Goal: Task Accomplishment & Management: Manage account settings

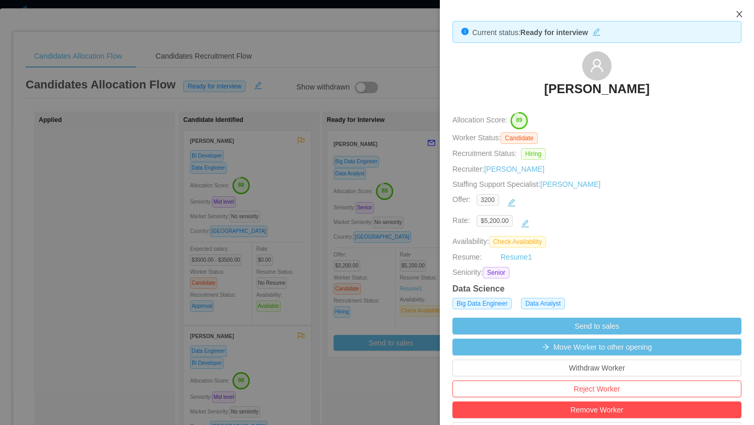
click at [740, 17] on icon "icon: close" at bounding box center [739, 14] width 8 height 8
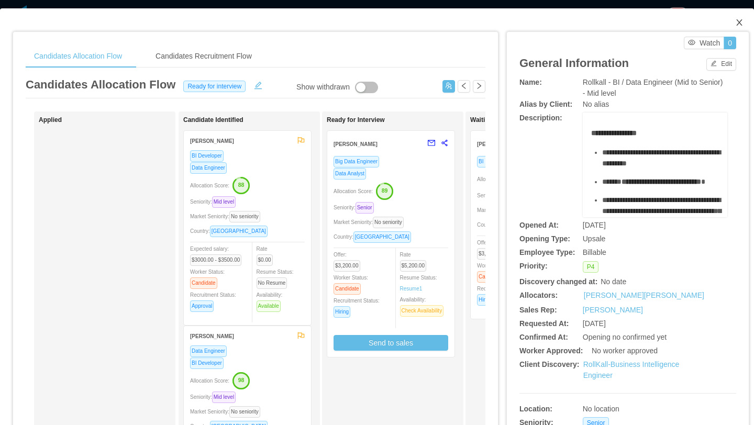
click at [742, 23] on icon "icon: close" at bounding box center [739, 22] width 8 height 8
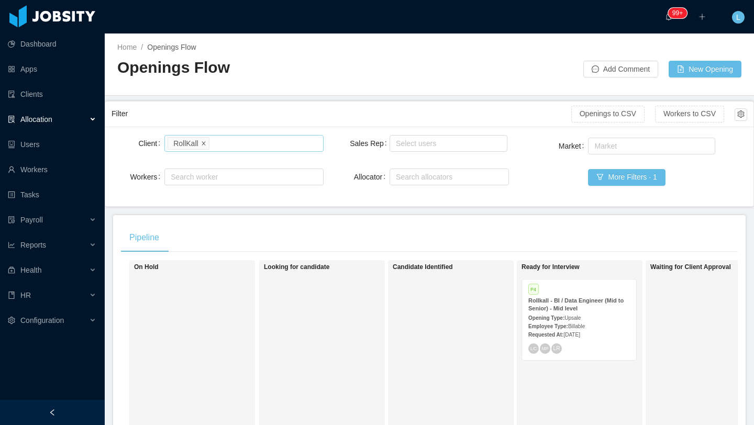
click at [203, 141] on icon "icon: close" at bounding box center [203, 142] width 5 height 5
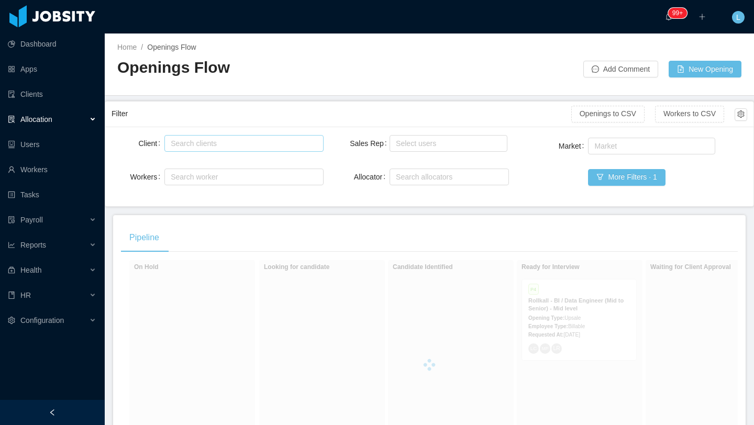
click at [203, 142] on div "Search clients" at bounding box center [241, 143] width 141 height 10
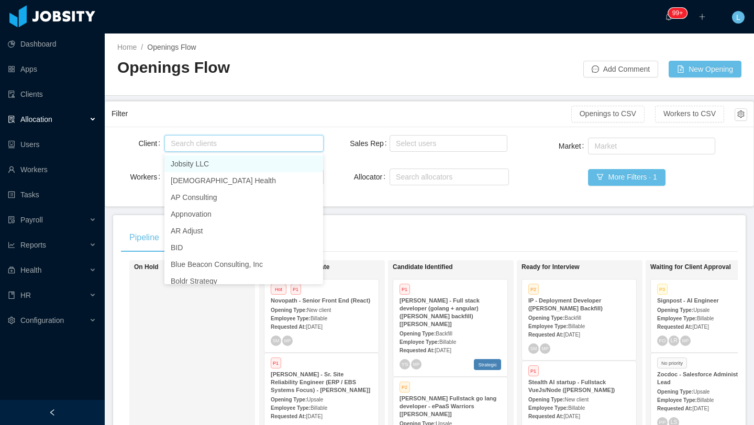
type input "*"
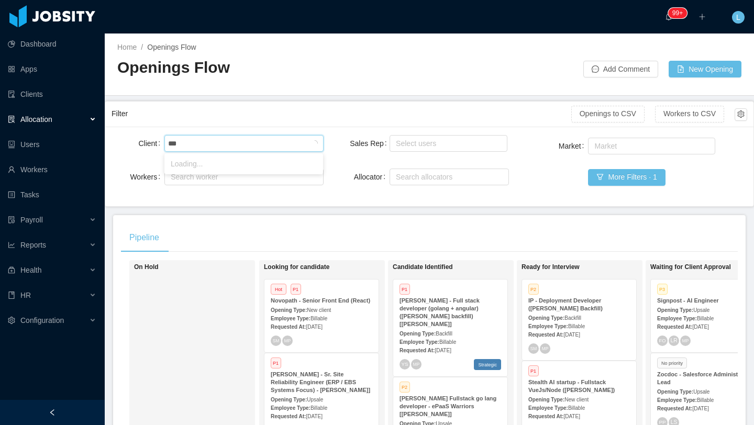
type input "****"
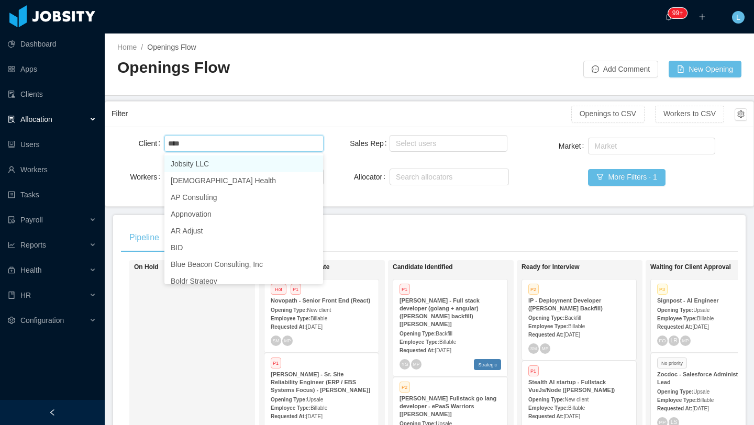
click at [230, 166] on li "Jobsity LLC" at bounding box center [243, 163] width 159 height 17
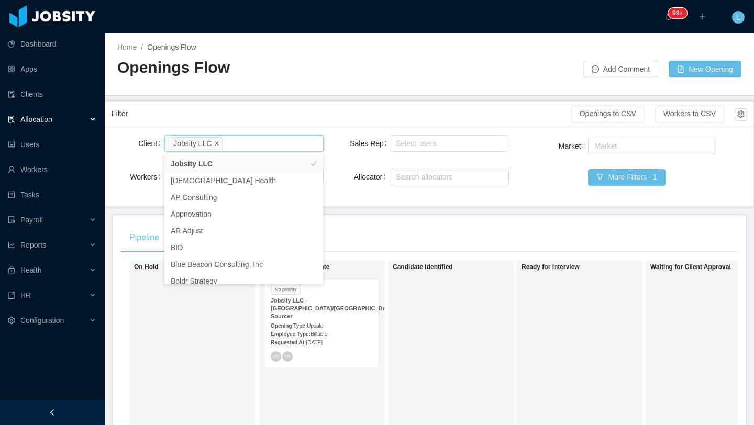
click at [217, 143] on icon "icon: close" at bounding box center [216, 142] width 5 height 5
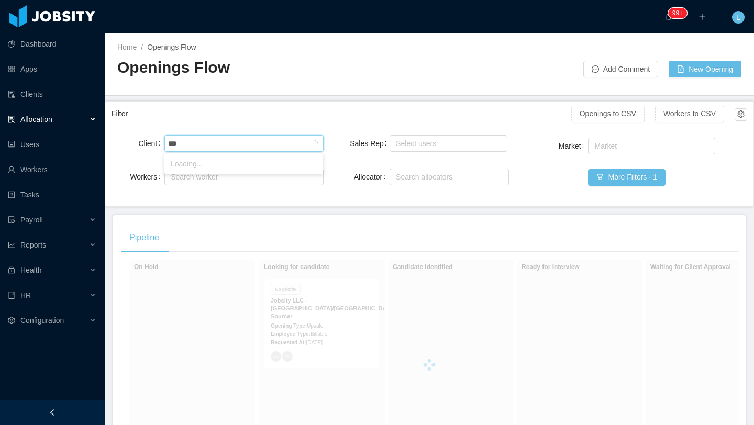
type input "****"
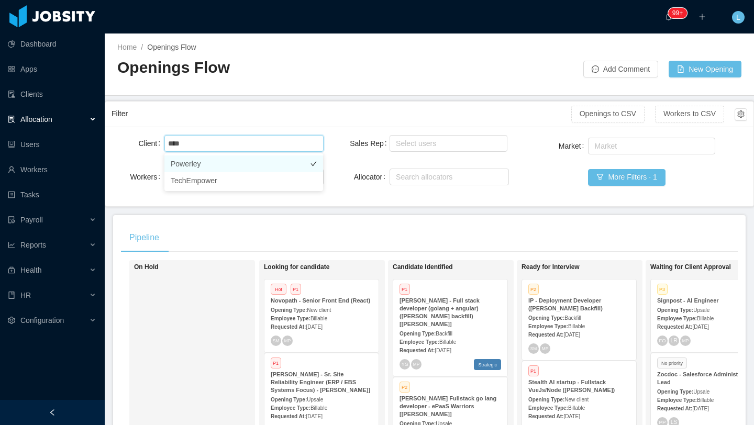
click at [232, 166] on li "Powerley" at bounding box center [243, 163] width 159 height 17
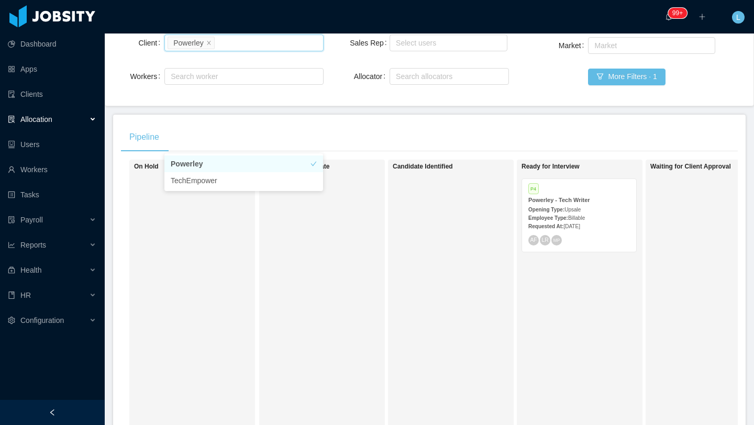
scroll to position [101, 0]
click at [595, 200] on div "Powerley - Tech Writer" at bounding box center [579, 200] width 102 height 8
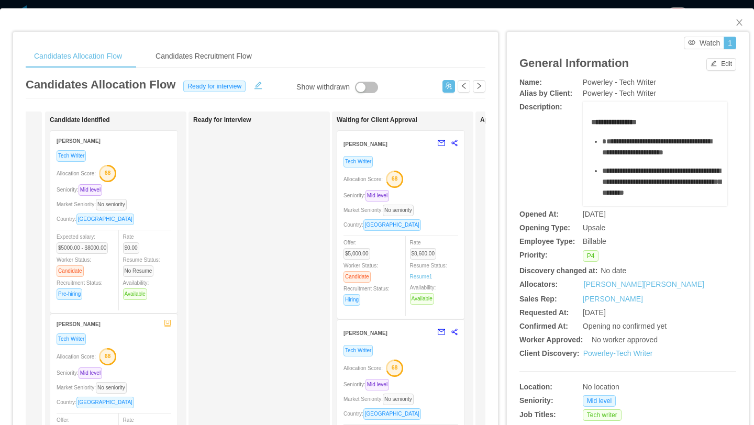
scroll to position [0, 134]
click at [445, 222] on div "Country: Brazil" at bounding box center [400, 225] width 115 height 12
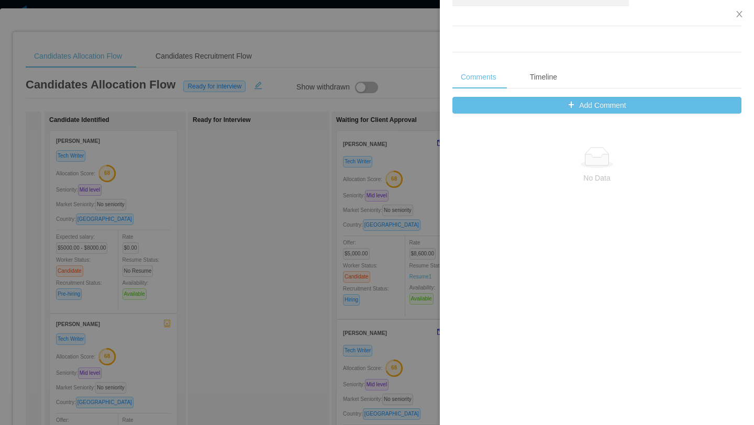
scroll to position [116, 0]
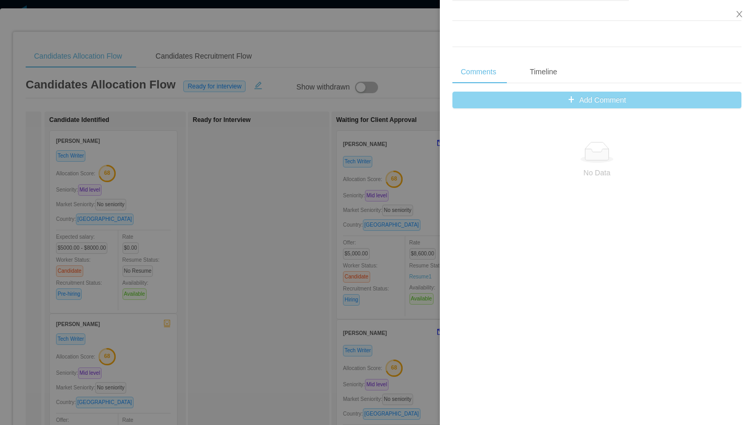
click at [596, 99] on button "Add Comment" at bounding box center [596, 100] width 289 height 17
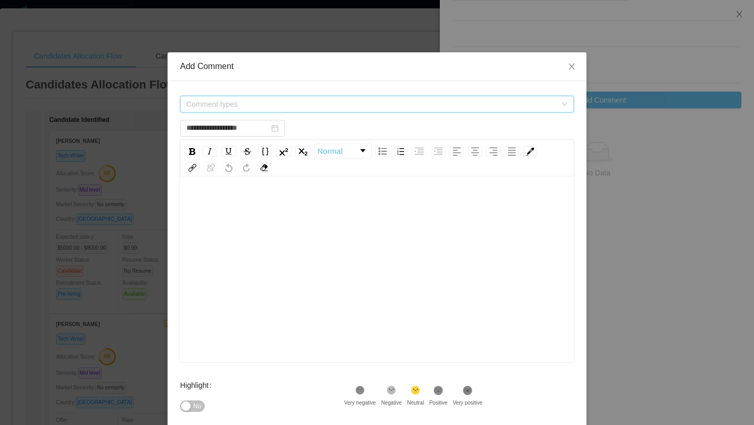
click at [361, 104] on span "Comment types" at bounding box center [371, 104] width 370 height 10
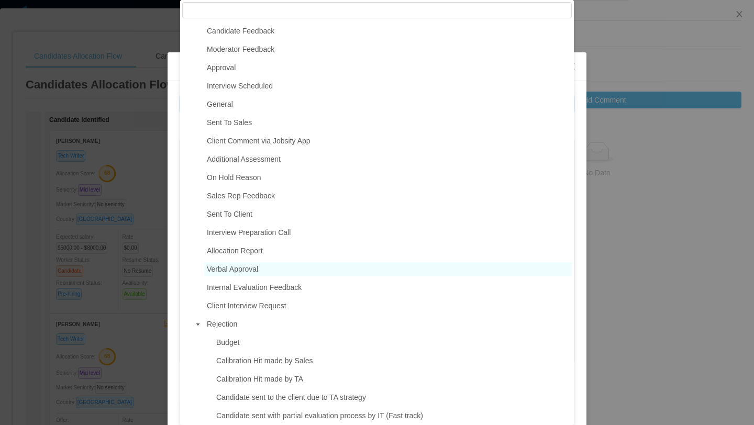
scroll to position [49, 0]
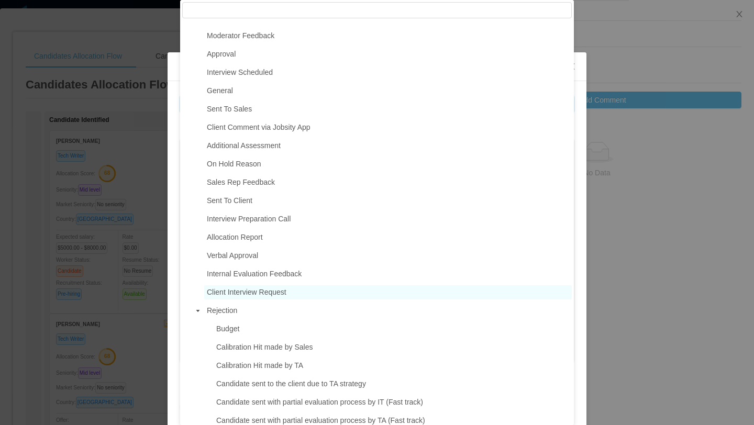
click at [281, 295] on span "Client Interview Request" at bounding box center [247, 292] width 80 height 8
type input "**********"
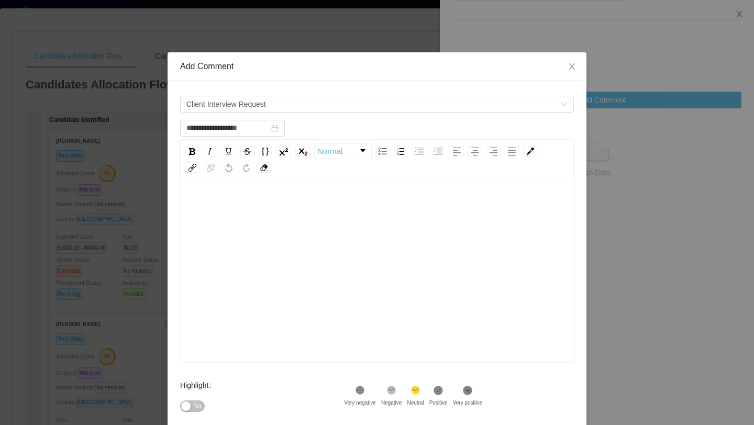
click at [254, 203] on div "rdw-editor" at bounding box center [376, 204] width 377 height 21
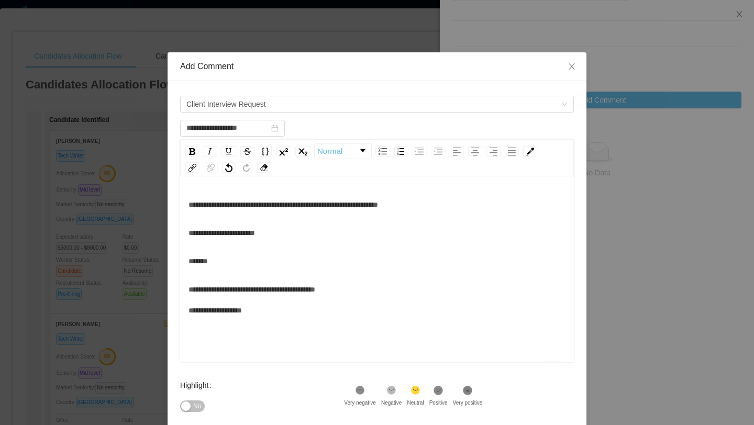
click at [211, 205] on span "**********" at bounding box center [282, 204] width 189 height 7
click at [370, 292] on div "**********" at bounding box center [376, 300] width 377 height 42
drag, startPoint x: 351, startPoint y: 284, endPoint x: 159, endPoint y: 287, distance: 192.7
click at [159, 287] on div "**********" at bounding box center [377, 212] width 754 height 425
click at [301, 264] on div "**********" at bounding box center [376, 272] width 377 height 42
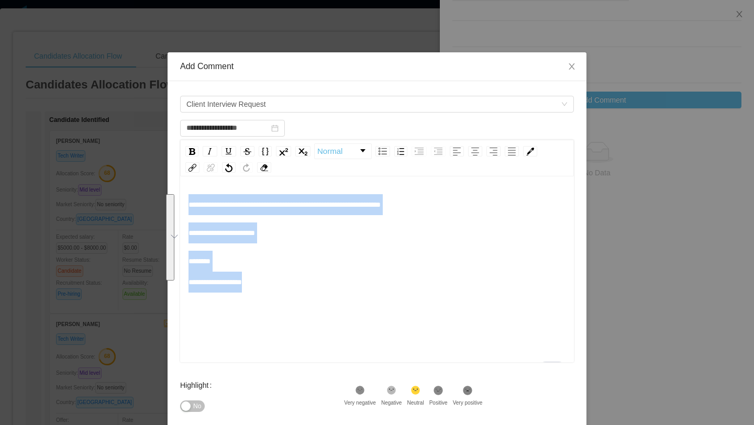
drag, startPoint x: 320, startPoint y: 306, endPoint x: 123, endPoint y: 184, distance: 231.7
click at [123, 184] on div "**********" at bounding box center [377, 212] width 754 height 425
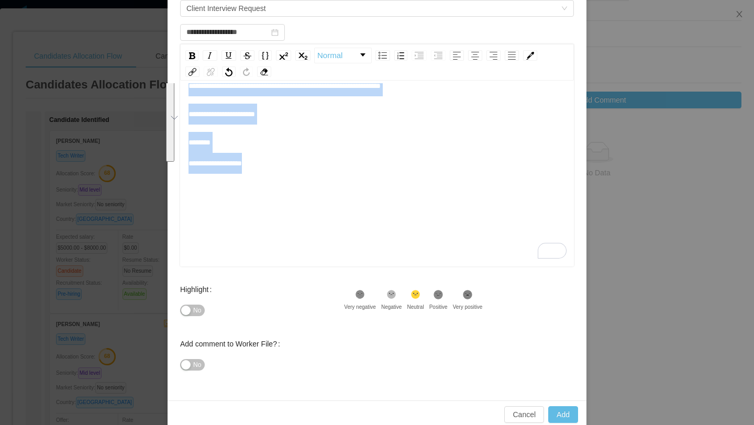
scroll to position [111, 0]
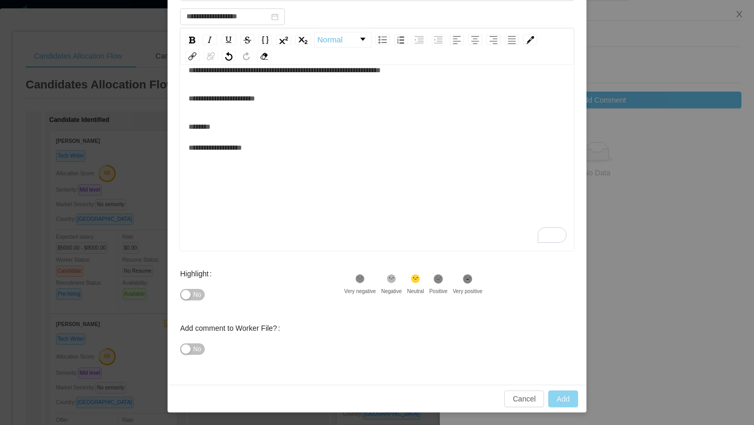
click at [568, 403] on button "Add" at bounding box center [563, 398] width 30 height 17
click at [561, 401] on button "Add" at bounding box center [563, 398] width 30 height 17
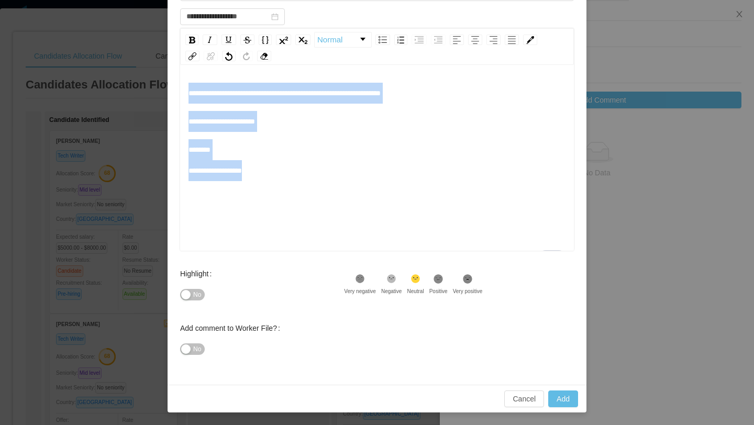
drag, startPoint x: 297, startPoint y: 170, endPoint x: 162, endPoint y: 54, distance: 177.5
click at [162, 54] on div "**********" at bounding box center [377, 212] width 754 height 425
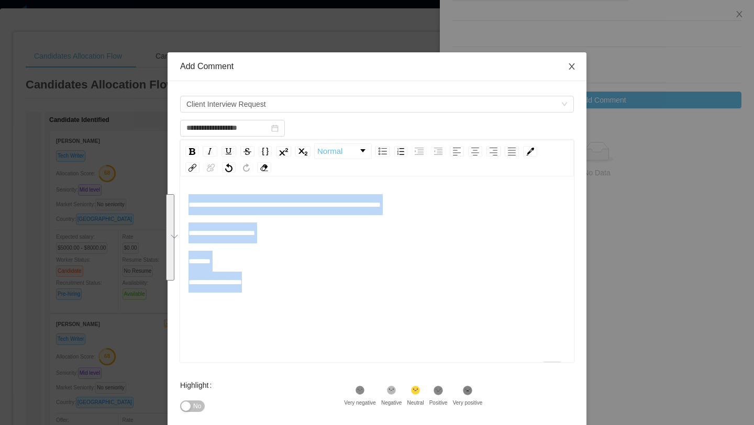
type input "**********"
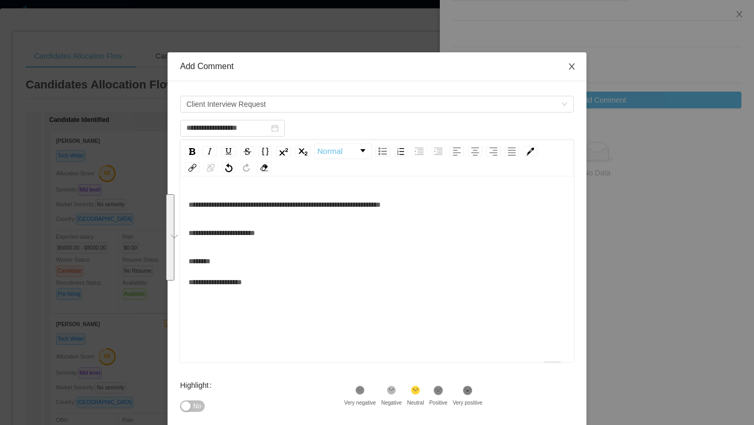
click at [573, 62] on icon "icon: close" at bounding box center [571, 66] width 8 height 8
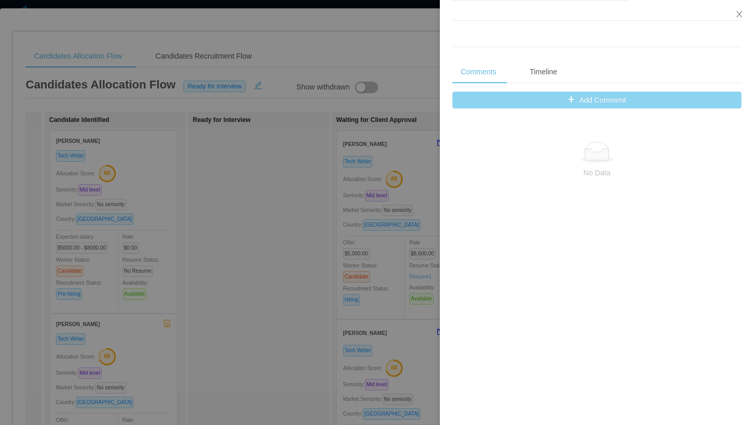
click at [612, 100] on button "Add Comment" at bounding box center [596, 100] width 289 height 17
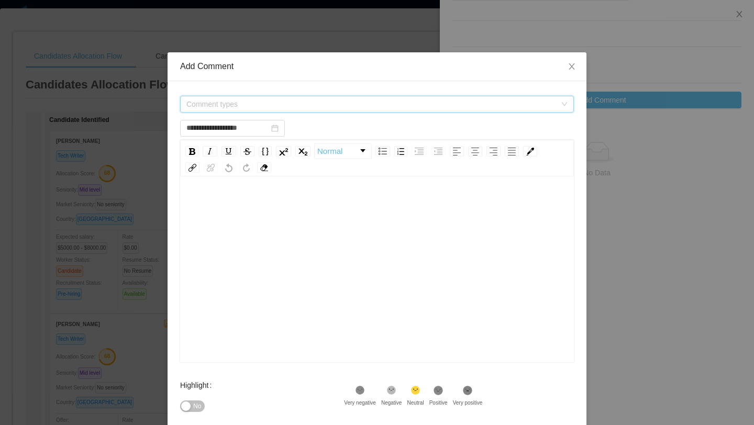
click at [369, 103] on span "Comment types" at bounding box center [371, 104] width 370 height 10
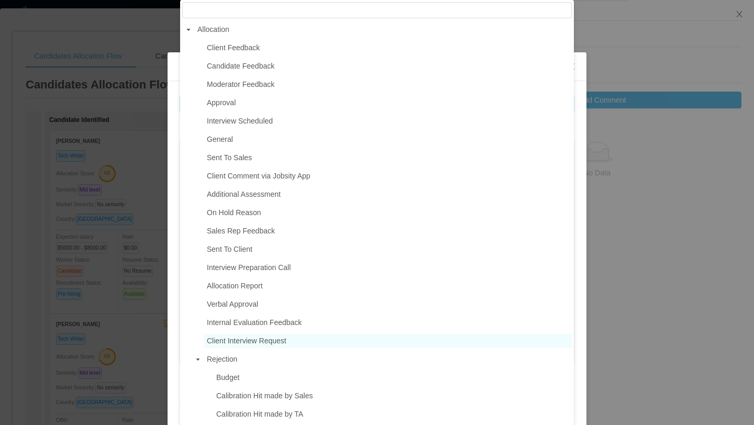
click at [272, 342] on span "Client Interview Request" at bounding box center [247, 341] width 80 height 8
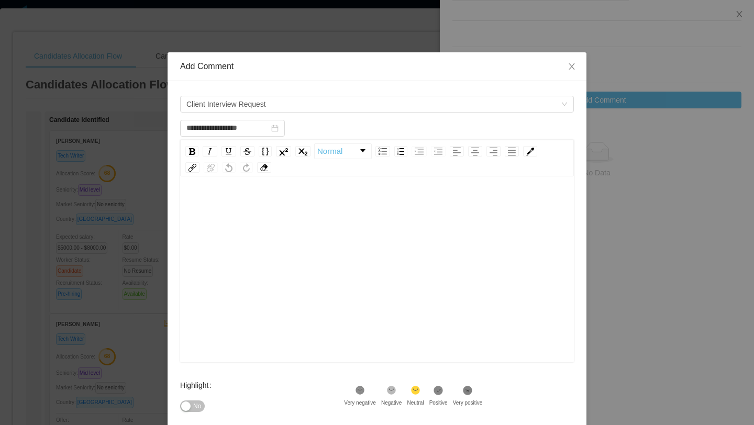
click at [239, 219] on div "rdw-editor" at bounding box center [376, 285] width 377 height 183
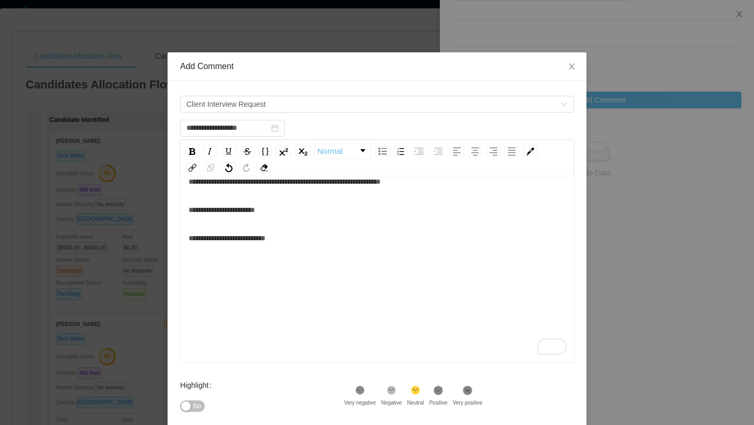
scroll to position [111, 0]
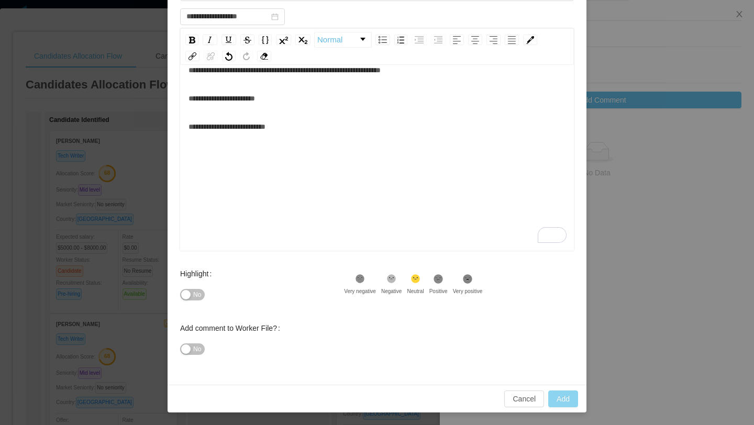
click at [564, 395] on button "Add" at bounding box center [563, 398] width 30 height 17
type input "**********"
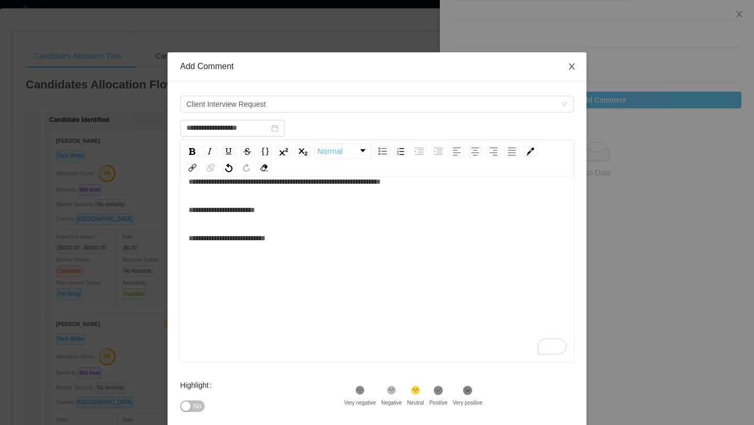
click at [570, 62] on icon "icon: close" at bounding box center [571, 66] width 8 height 8
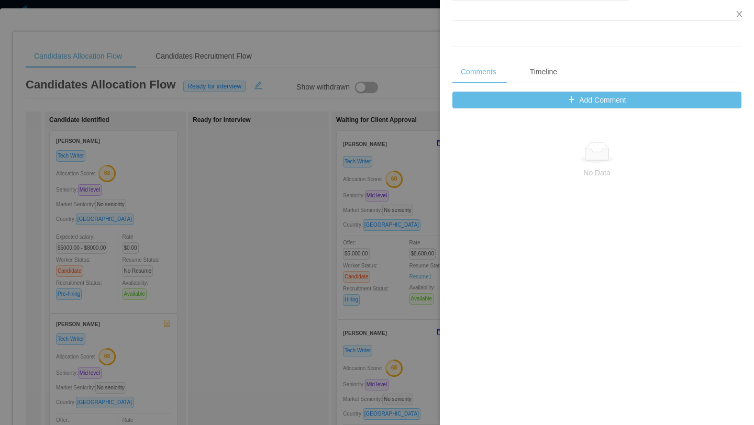
click at [405, 41] on div at bounding box center [377, 212] width 754 height 425
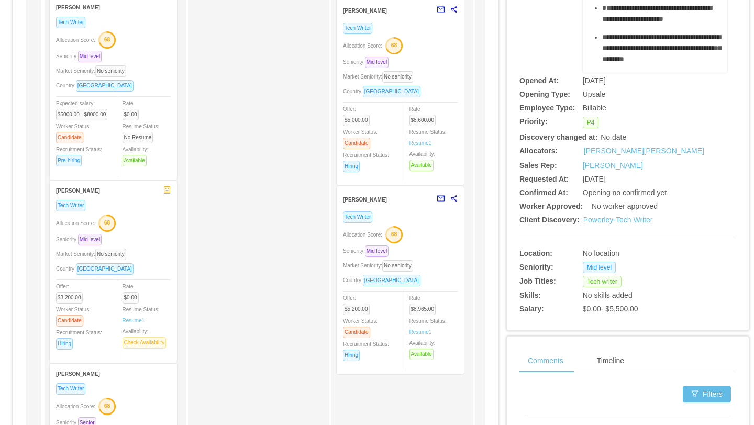
scroll to position [137, 0]
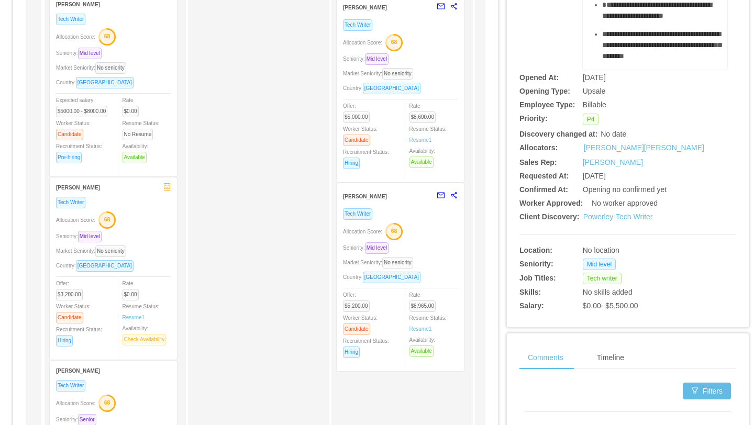
click at [443, 262] on div "Market Seniority: No seniority" at bounding box center [400, 262] width 115 height 12
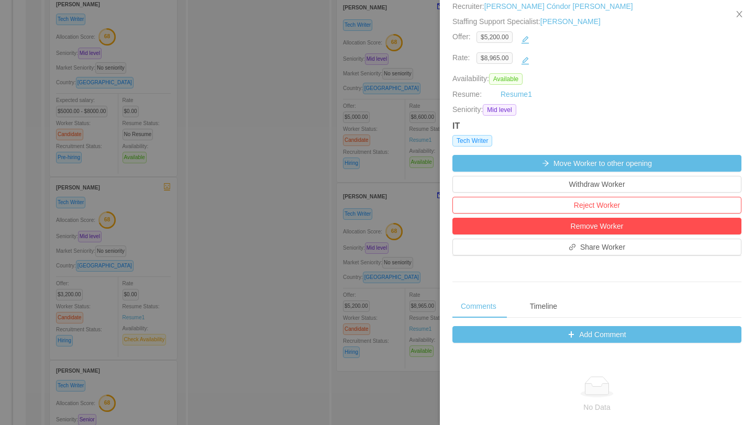
scroll to position [164, 0]
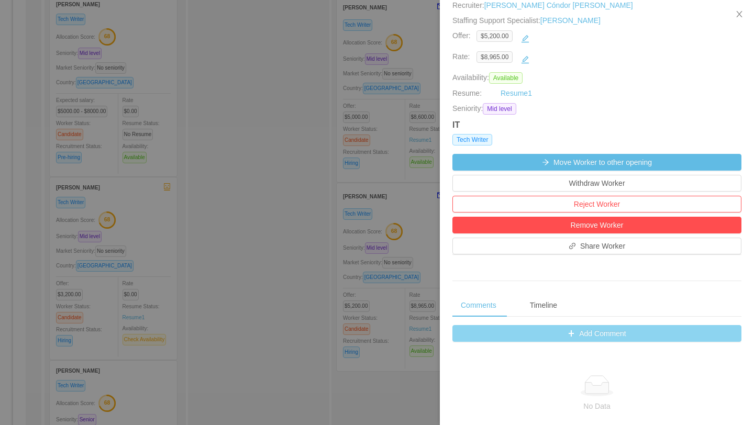
click at [601, 333] on button "Add Comment" at bounding box center [596, 333] width 289 height 17
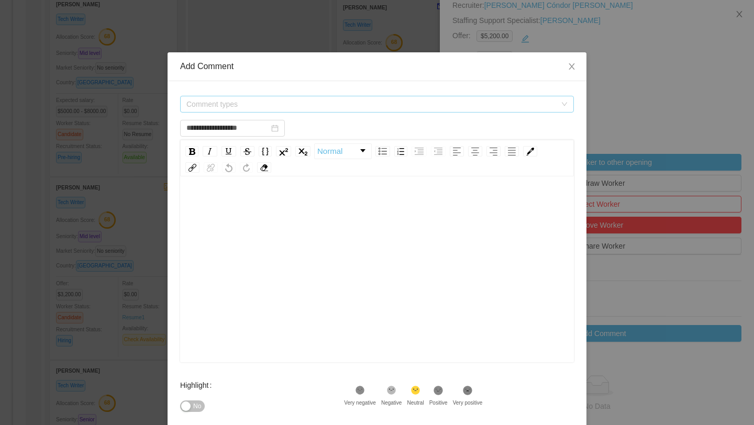
click at [320, 106] on span "Comment types" at bounding box center [371, 104] width 370 height 10
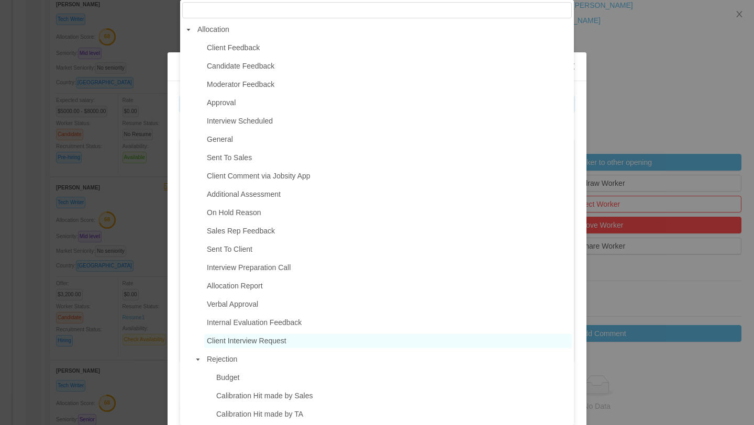
click at [255, 341] on span "Client Interview Request" at bounding box center [247, 341] width 80 height 8
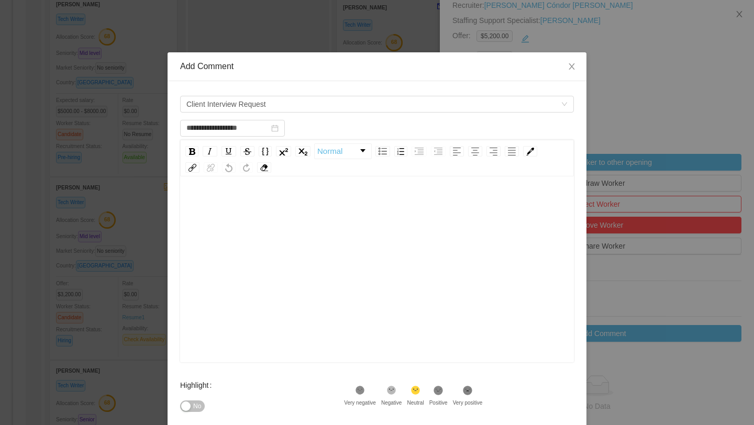
click at [248, 196] on div "rdw-editor" at bounding box center [376, 204] width 377 height 21
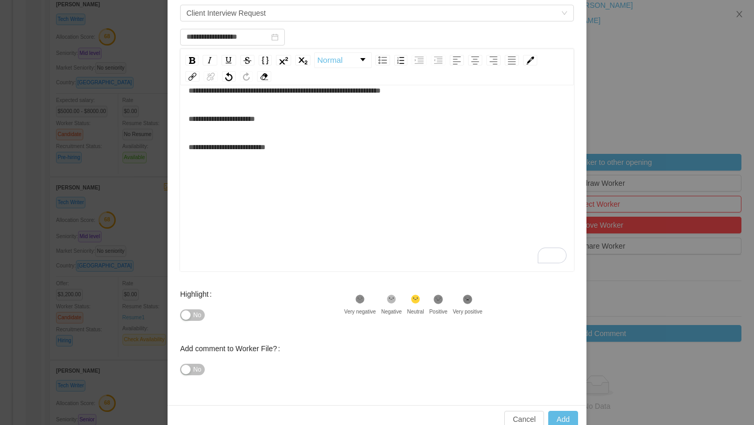
scroll to position [111, 0]
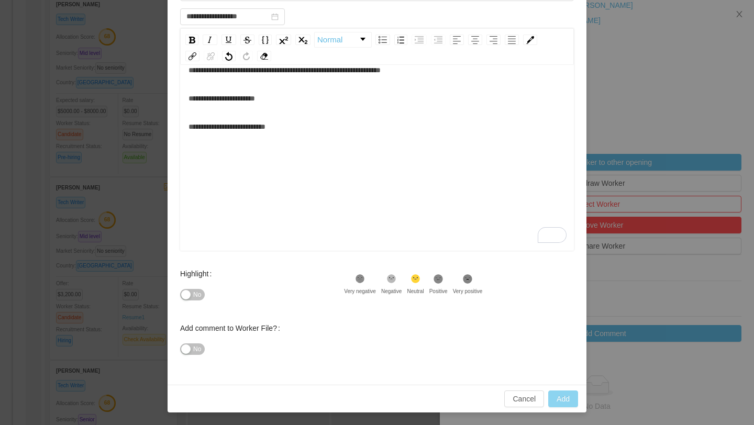
click at [564, 404] on button "Add" at bounding box center [563, 398] width 30 height 17
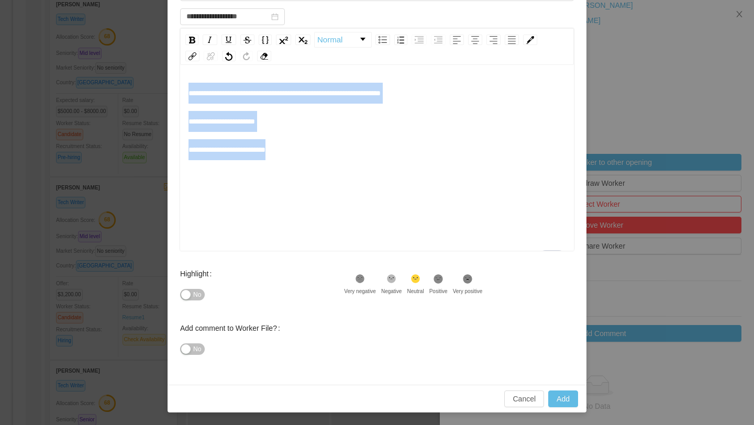
drag, startPoint x: 302, startPoint y: 147, endPoint x: 112, endPoint y: 39, distance: 218.3
click at [112, 39] on div "**********" at bounding box center [377, 212] width 754 height 425
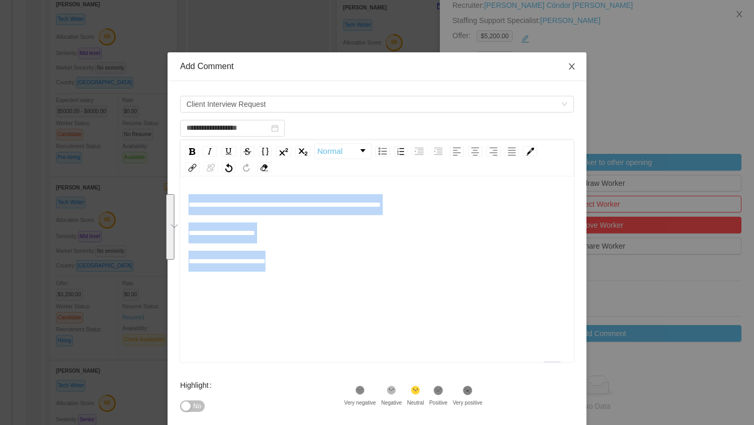
type input "**********"
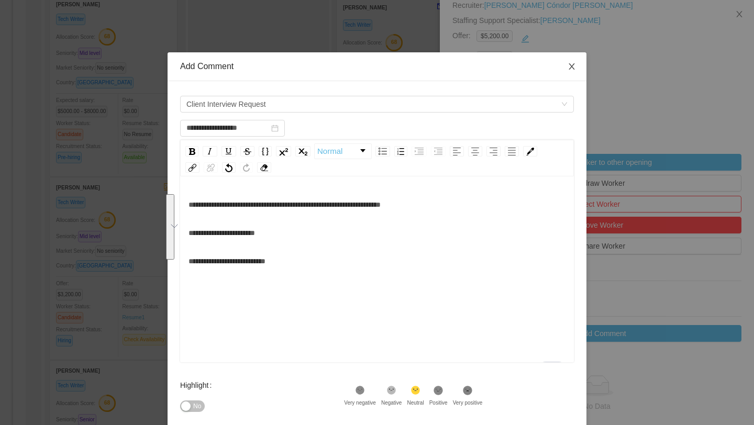
click at [575, 62] on span "Close" at bounding box center [571, 66] width 29 height 29
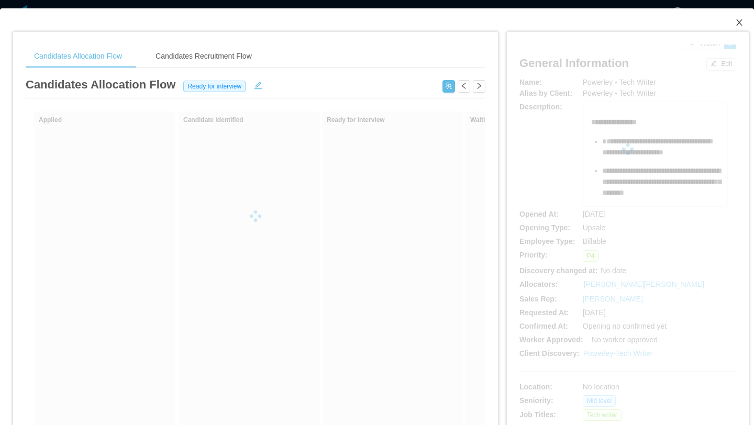
click at [739, 25] on icon "icon: close" at bounding box center [739, 22] width 8 height 8
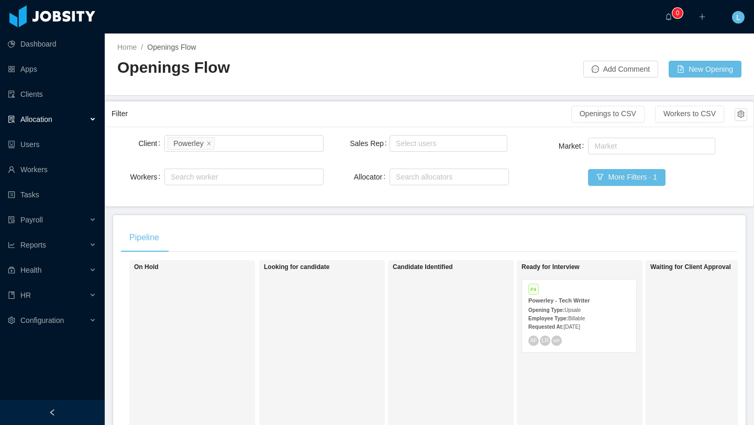
click at [597, 315] on div "Employee Type: Billable" at bounding box center [579, 318] width 102 height 11
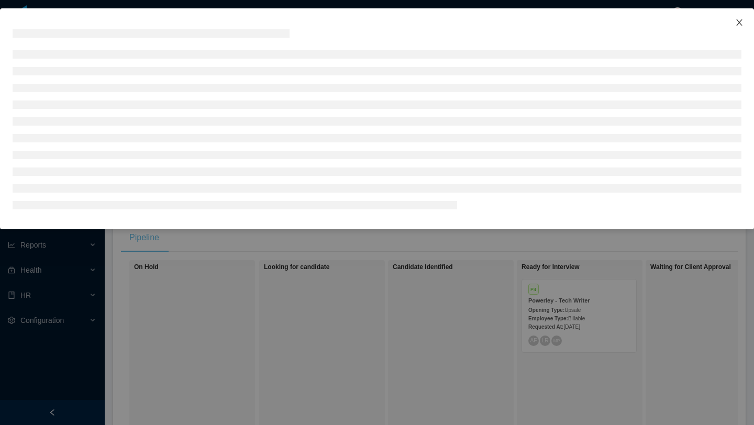
click at [740, 24] on icon "icon: close" at bounding box center [739, 22] width 6 height 6
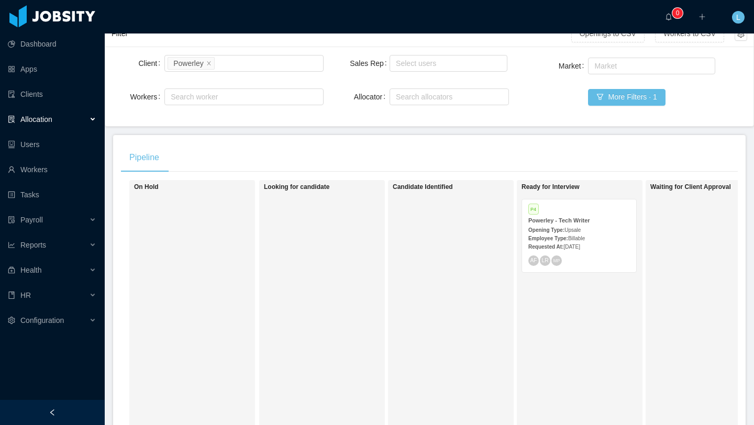
scroll to position [82, 0]
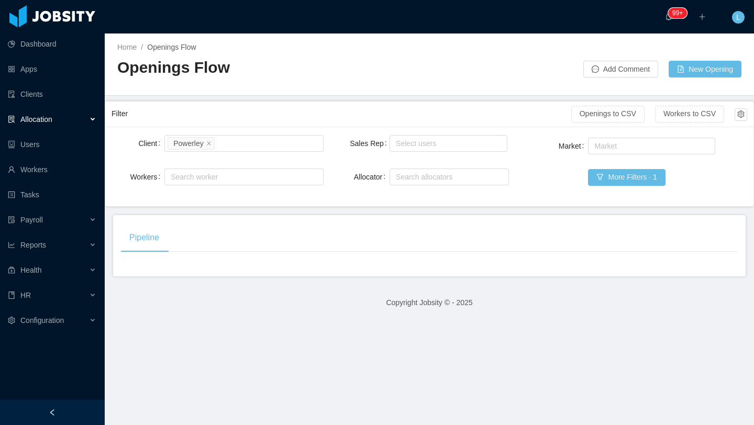
click at [51, 118] on span "Allocation" at bounding box center [36, 119] width 32 height 8
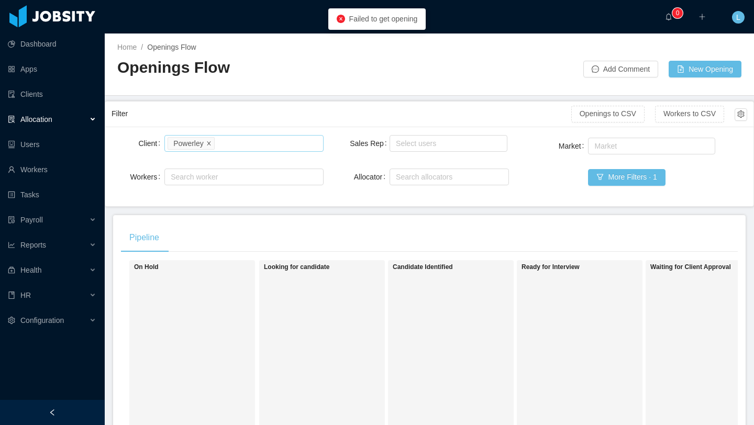
click at [210, 144] on icon "icon: close" at bounding box center [209, 143] width 4 height 4
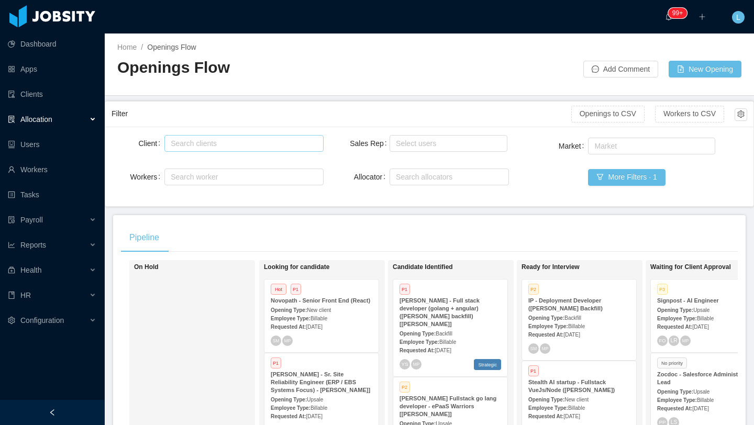
click at [210, 144] on div "Search clients" at bounding box center [241, 143] width 141 height 10
type input "******"
click at [235, 164] on li "Powerley" at bounding box center [243, 163] width 159 height 17
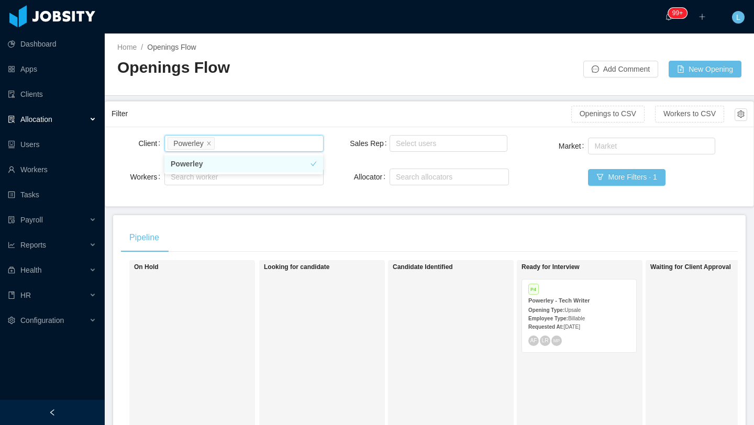
click at [584, 318] on span "Billable" at bounding box center [576, 319] width 17 height 6
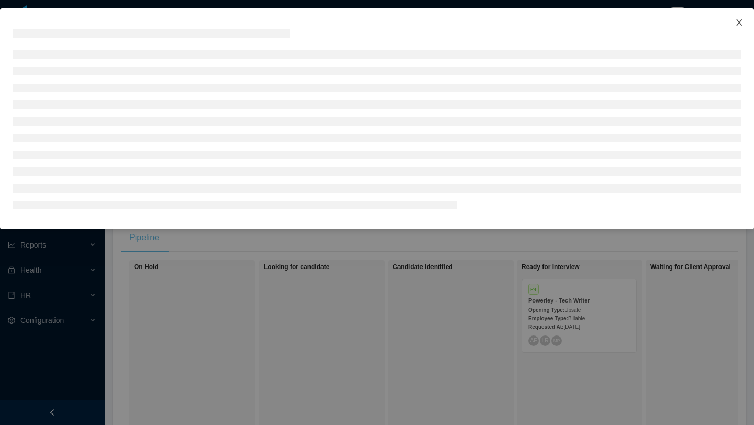
click at [740, 20] on icon "icon: close" at bounding box center [739, 22] width 8 height 8
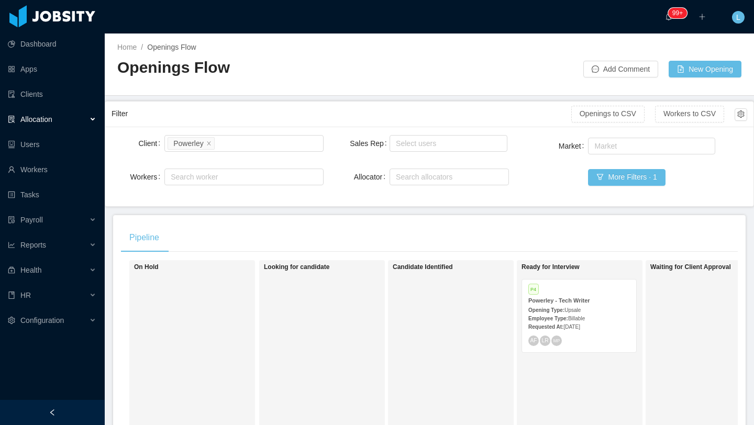
click at [569, 302] on strong "Powerley - Tech Writer" at bounding box center [559, 300] width 62 height 6
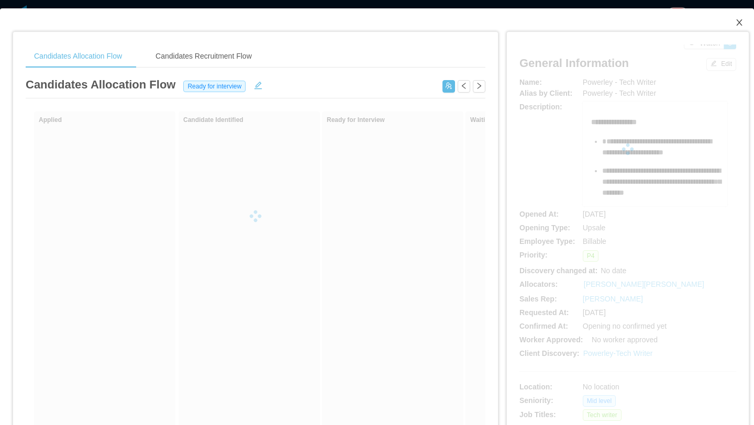
click at [739, 24] on icon "icon: close" at bounding box center [739, 22] width 6 height 6
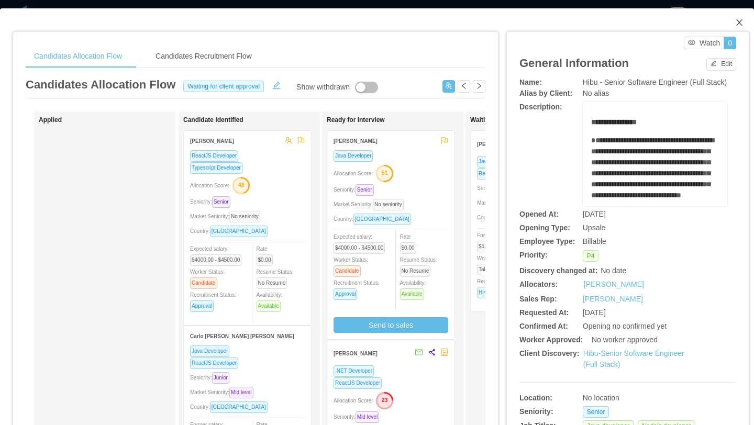
click at [738, 24] on icon "icon: close" at bounding box center [739, 22] width 6 height 6
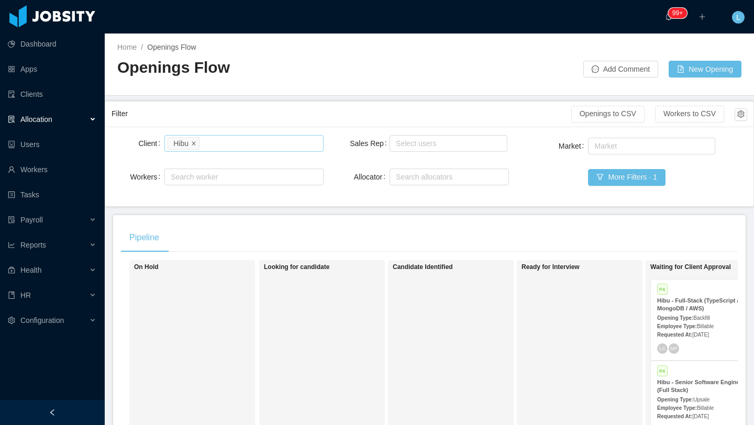
click at [195, 143] on icon "icon: close" at bounding box center [193, 142] width 5 height 5
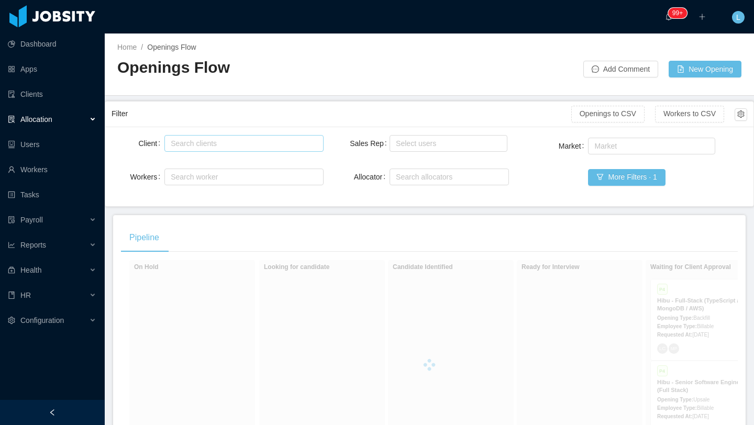
click at [196, 144] on div "Search clients" at bounding box center [241, 143] width 141 height 10
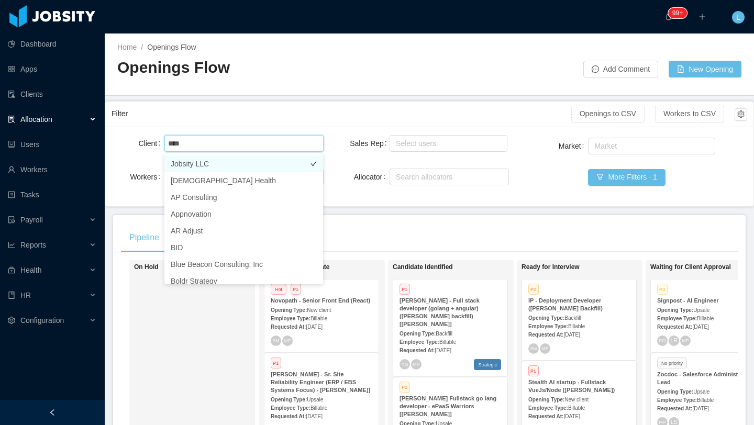
type input "*****"
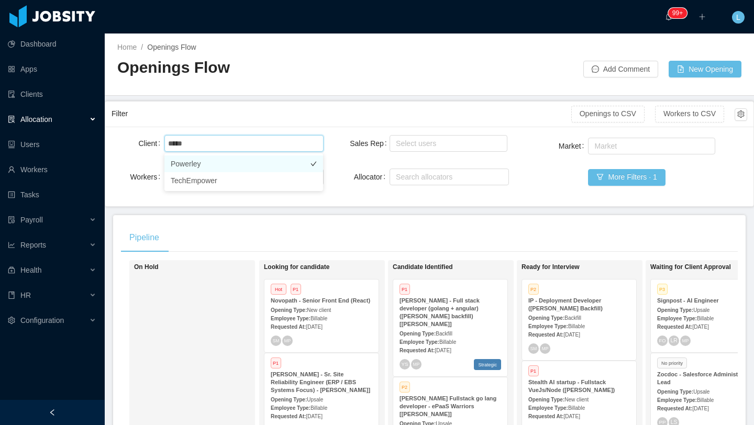
click at [217, 170] on li "Powerley" at bounding box center [243, 163] width 159 height 17
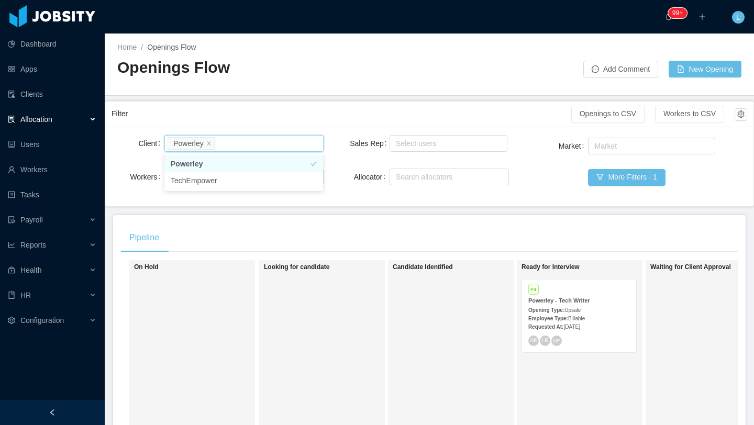
click at [587, 308] on div "Opening Type: Upsale" at bounding box center [579, 309] width 102 height 11
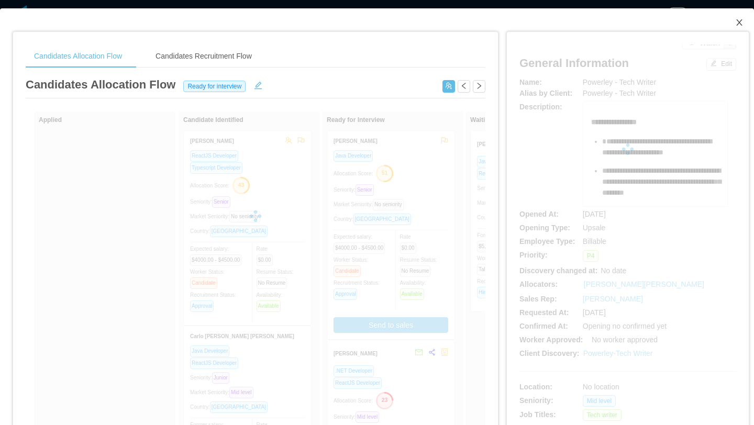
click at [739, 24] on icon "icon: close" at bounding box center [739, 22] width 6 height 6
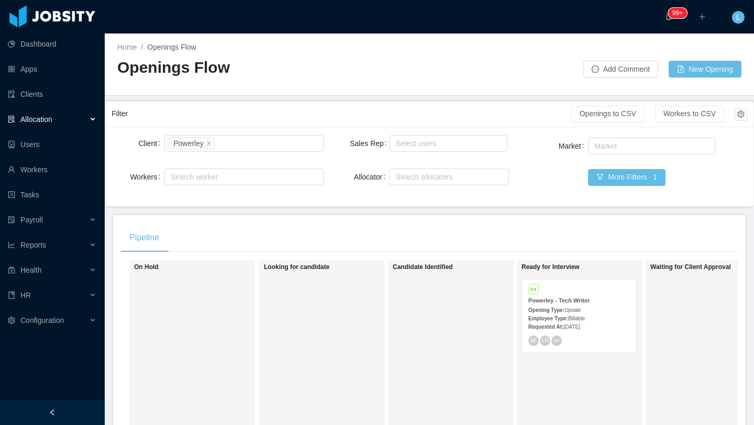
click at [529, 279] on div "P4 Powerley - Tech Writer Opening Type: Upsale Employee Type: Billable Requeste…" at bounding box center [578, 316] width 115 height 74
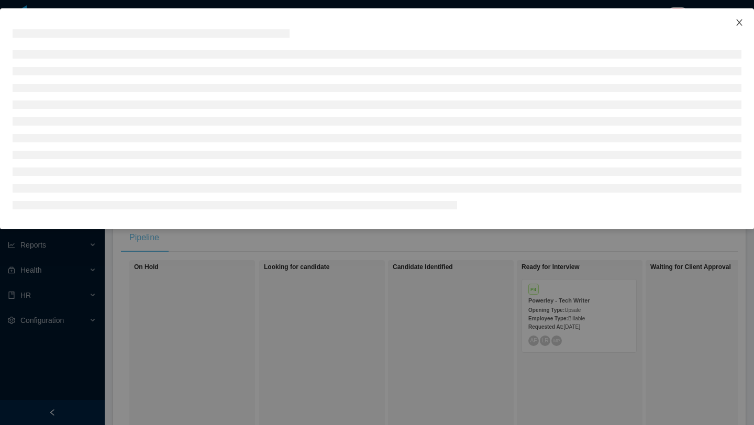
click at [741, 25] on icon "icon: close" at bounding box center [739, 22] width 8 height 8
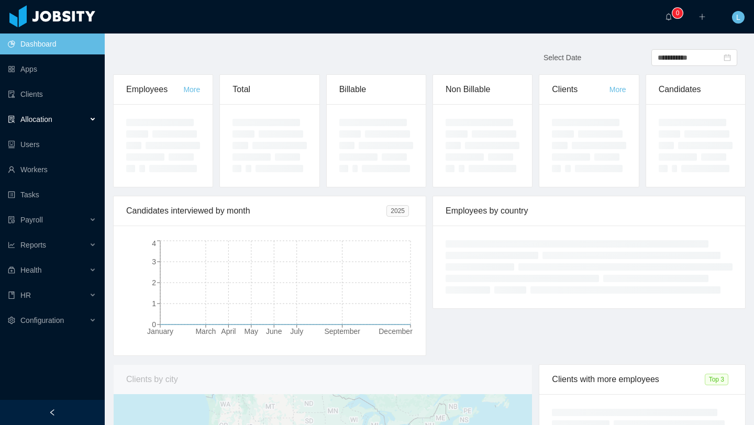
click at [67, 115] on div "Allocation" at bounding box center [52, 119] width 105 height 21
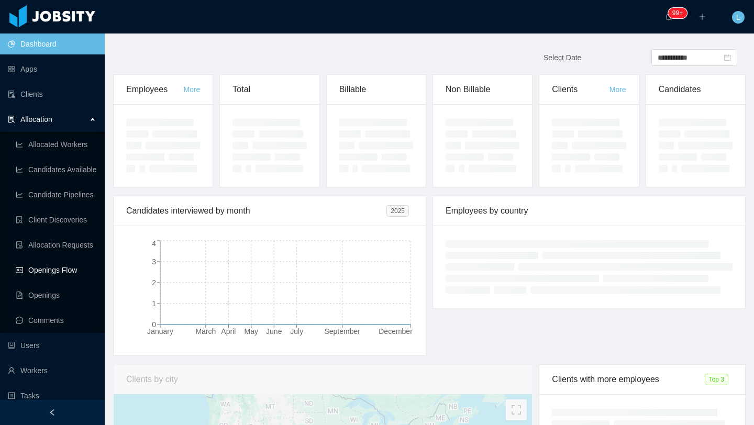
click at [65, 263] on link "Openings Flow" at bounding box center [56, 270] width 81 height 21
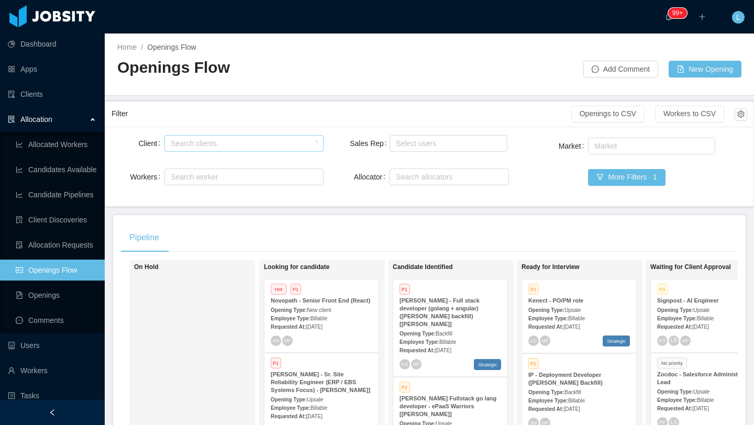
click at [264, 142] on div "Search clients" at bounding box center [241, 143] width 141 height 10
type input "****"
click at [262, 168] on li "Powerley" at bounding box center [243, 163] width 159 height 17
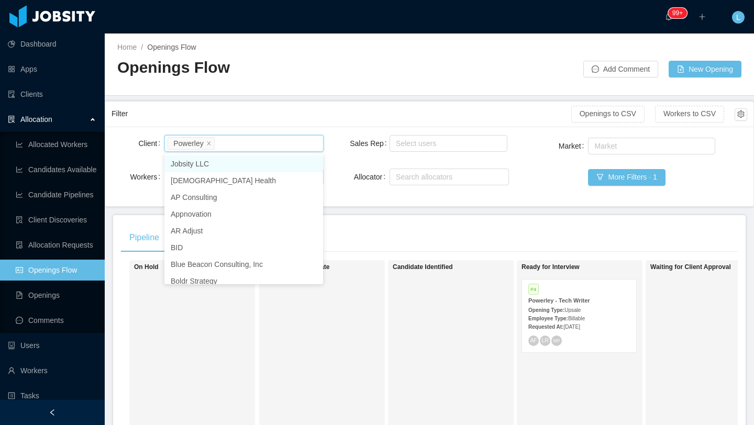
click at [584, 316] on span "Billable" at bounding box center [576, 319] width 17 height 6
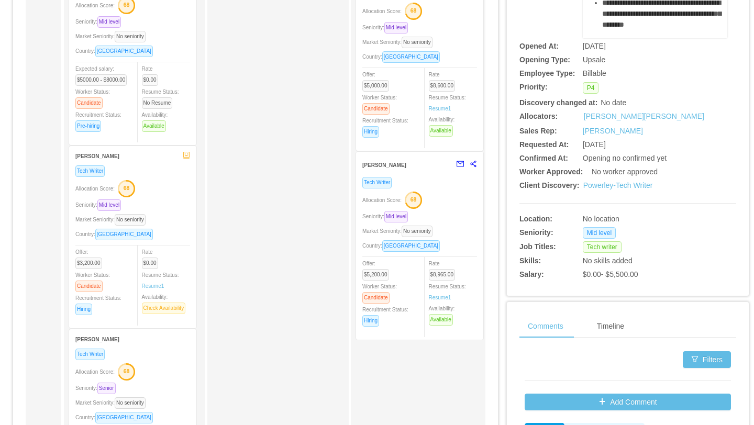
scroll to position [173, 0]
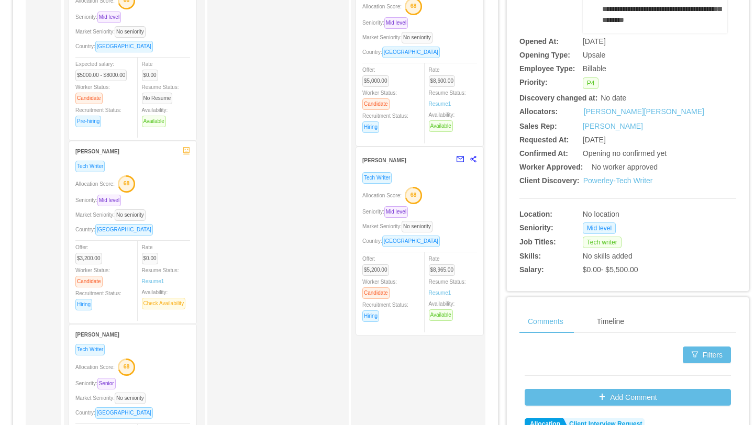
click at [461, 219] on div "Tech Writer Allocation Score: 68 Seniority: Mid level Market Seniority: No seni…" at bounding box center [419, 250] width 115 height 157
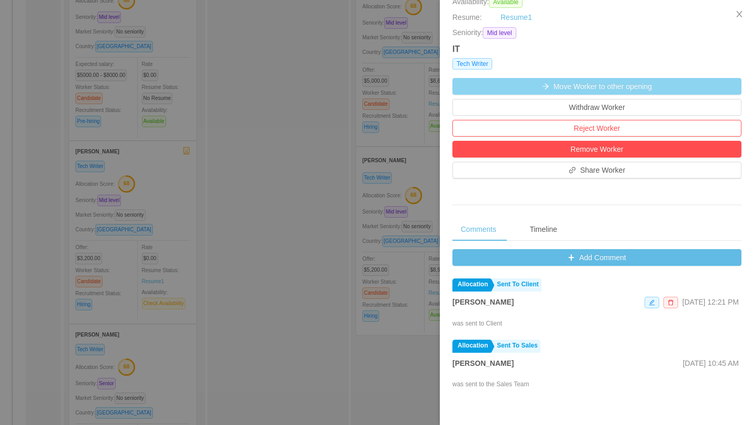
scroll to position [394, 0]
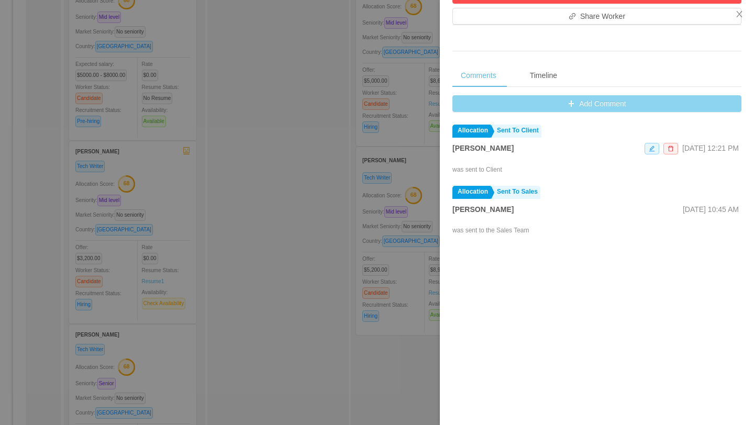
click at [581, 103] on button "Add Comment" at bounding box center [596, 103] width 289 height 17
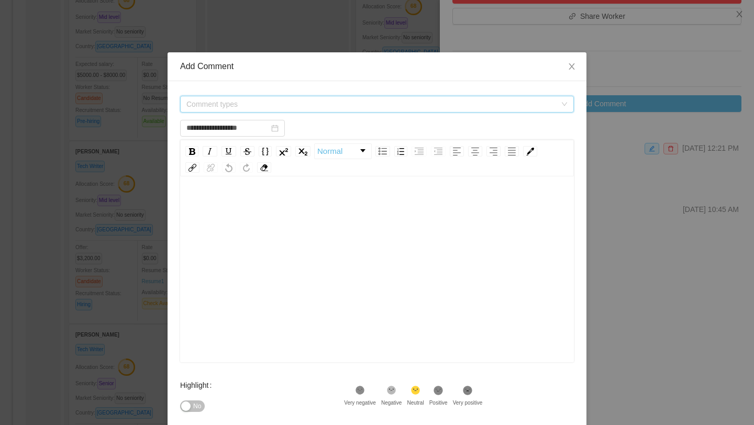
click at [335, 108] on span "Comment types" at bounding box center [371, 104] width 370 height 10
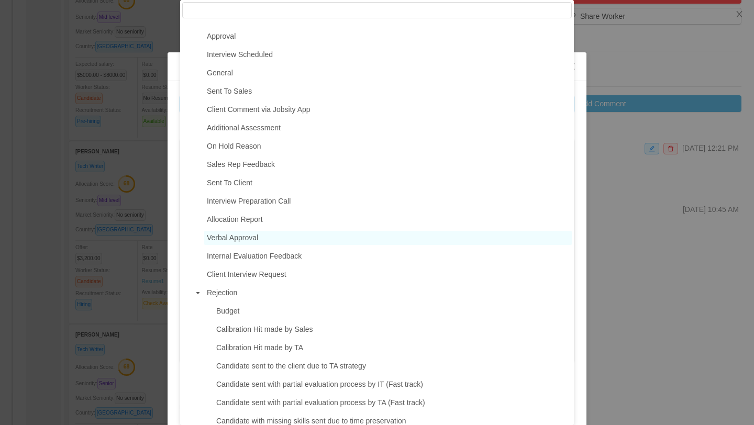
scroll to position [79, 0]
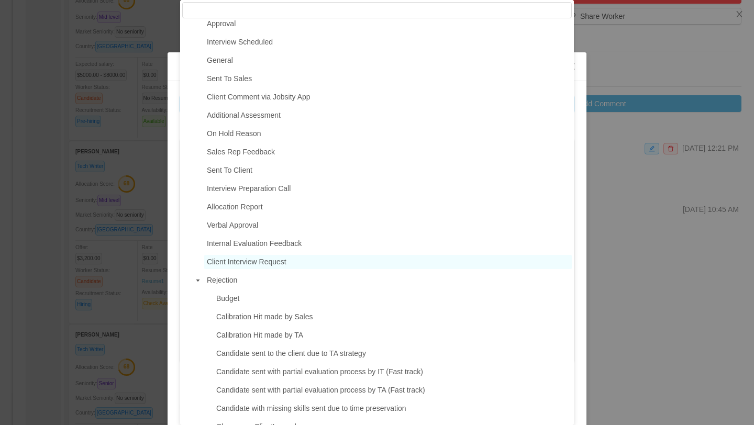
click at [278, 263] on span "Client Interview Request" at bounding box center [247, 262] width 80 height 8
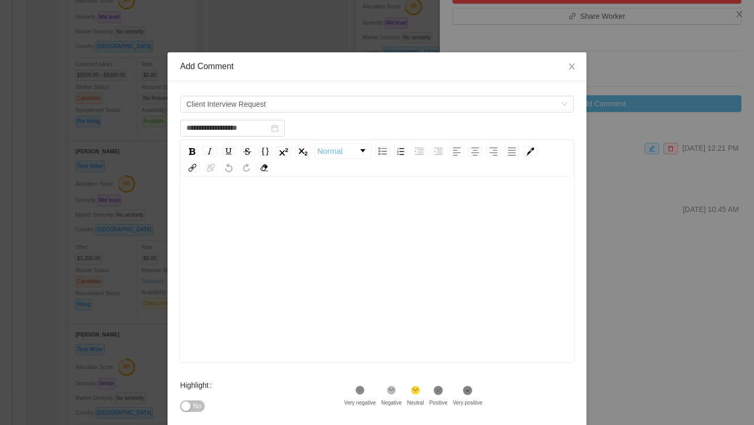
click at [260, 206] on div "rdw-editor" at bounding box center [376, 204] width 377 height 21
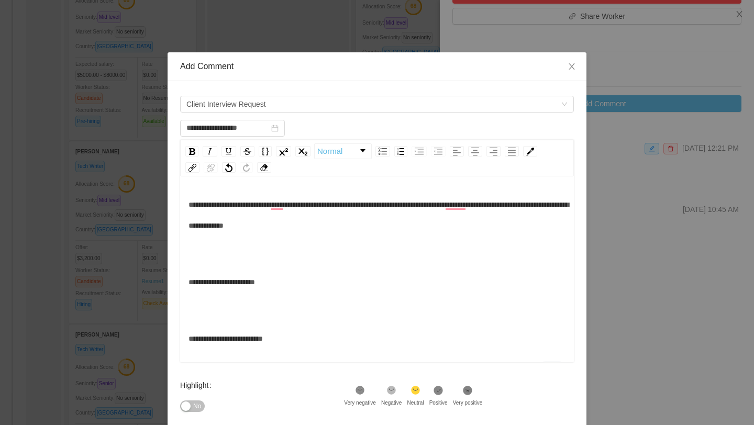
scroll to position [3, 0]
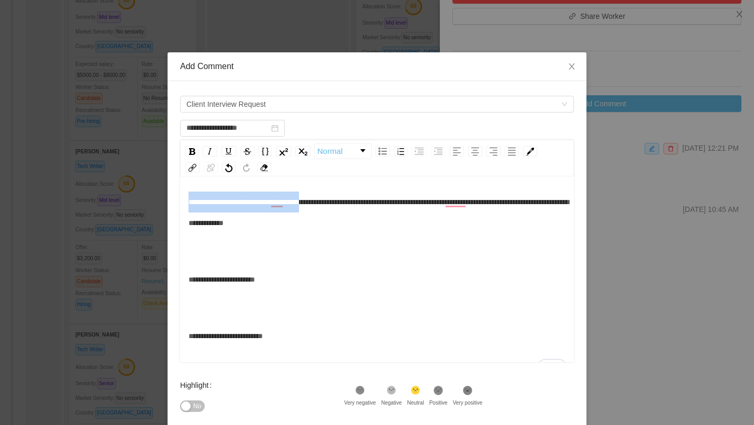
drag, startPoint x: 327, startPoint y: 203, endPoint x: 173, endPoint y: 196, distance: 154.0
click at [173, 196] on div "**********" at bounding box center [377, 288] width 419 height 415
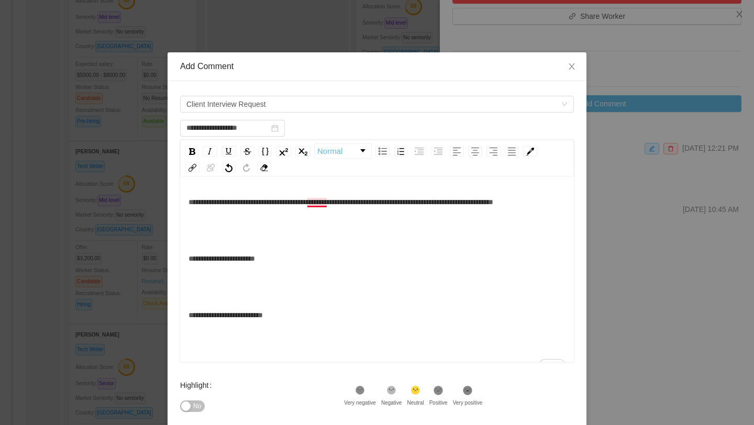
click at [323, 203] on span "**********" at bounding box center [340, 201] width 305 height 7
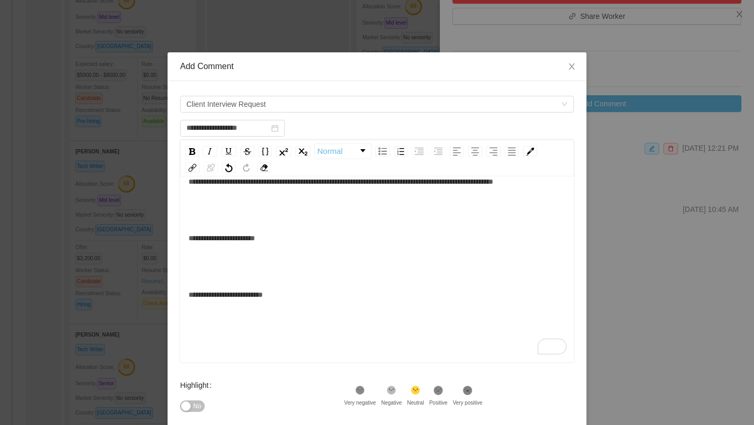
scroll to position [0, 0]
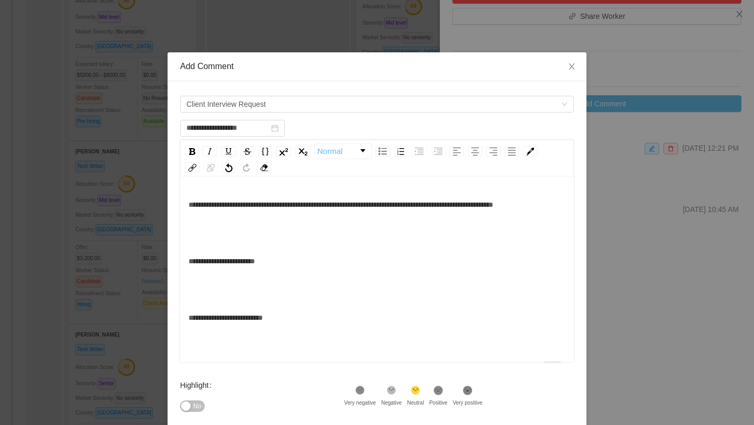
click at [192, 263] on span "**********" at bounding box center [221, 261] width 66 height 7
click at [189, 291] on span "**********" at bounding box center [225, 289] width 74 height 7
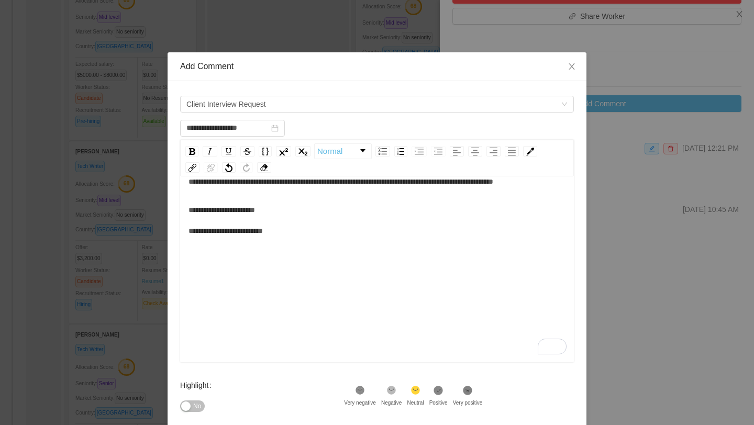
scroll to position [111, 0]
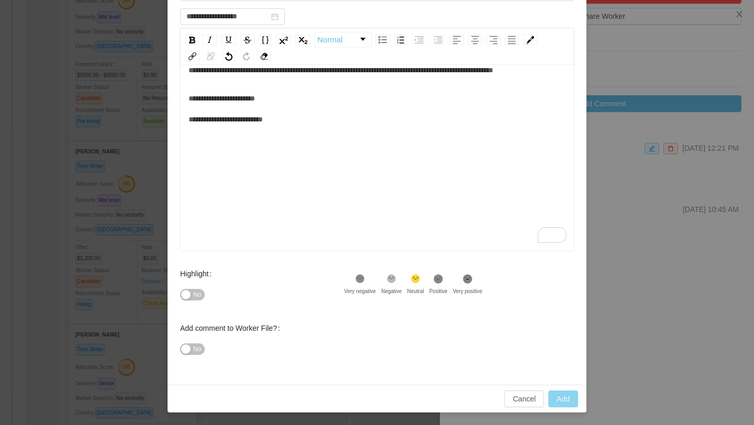
type input "**********"
click at [567, 401] on button "Add" at bounding box center [563, 398] width 30 height 17
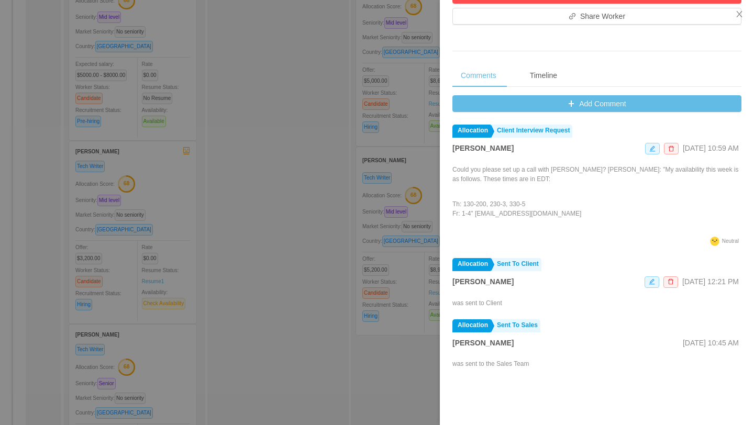
scroll to position [0, 0]
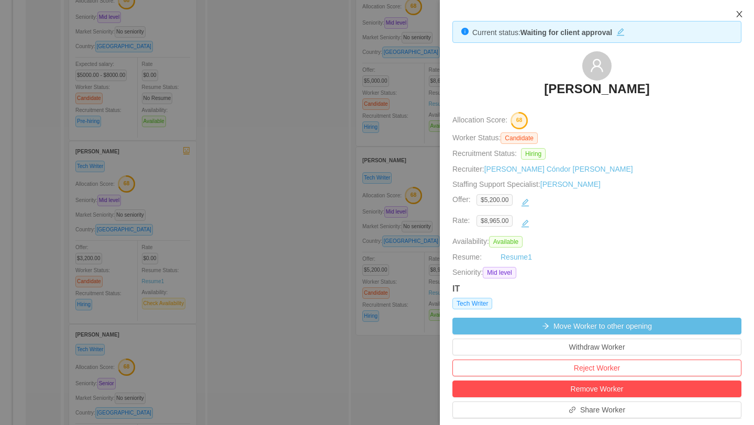
click at [740, 15] on icon "icon: close" at bounding box center [739, 14] width 8 height 8
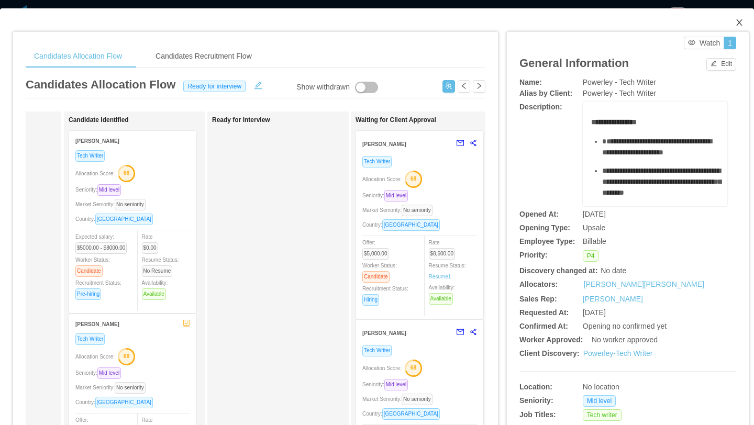
click at [741, 21] on icon "icon: close" at bounding box center [739, 22] width 8 height 8
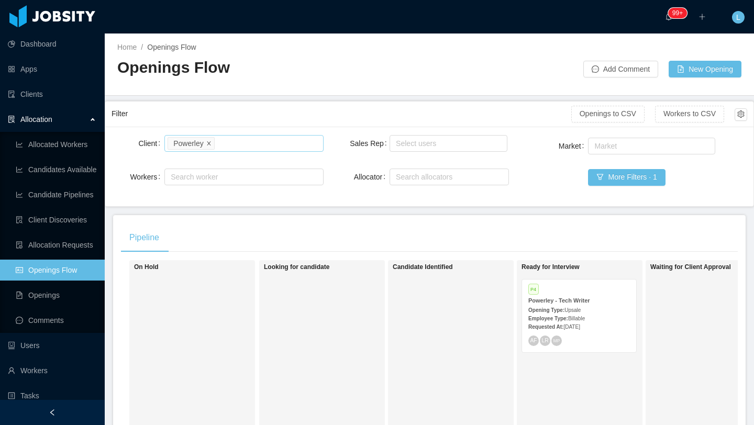
click at [210, 143] on icon "icon: close" at bounding box center [208, 142] width 5 height 5
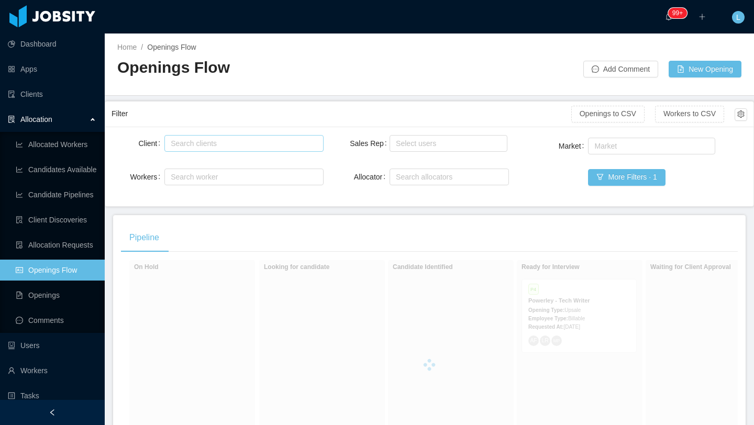
click at [210, 143] on div "Search clients" at bounding box center [241, 143] width 141 height 10
type input "******"
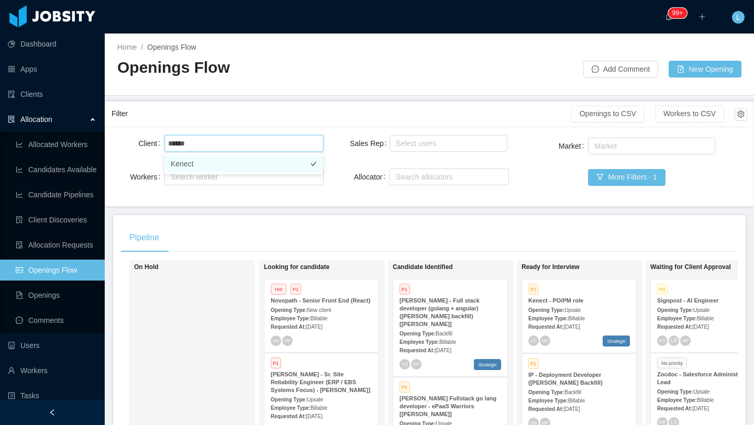
click at [269, 158] on li "Kenect" at bounding box center [243, 163] width 159 height 17
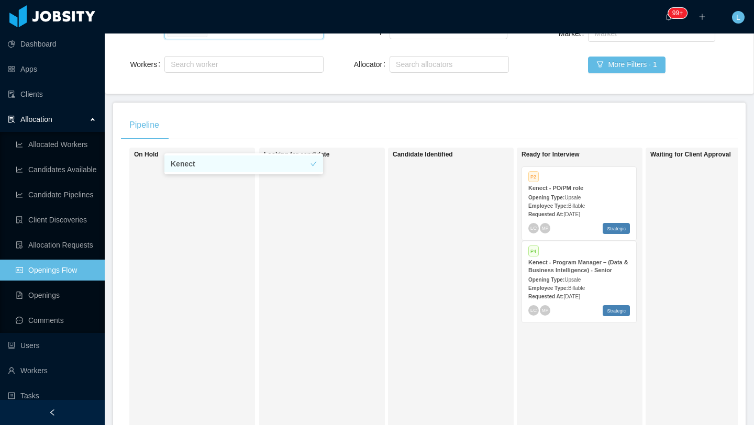
scroll to position [114, 0]
click at [575, 211] on span "[DATE]" at bounding box center [571, 213] width 16 height 6
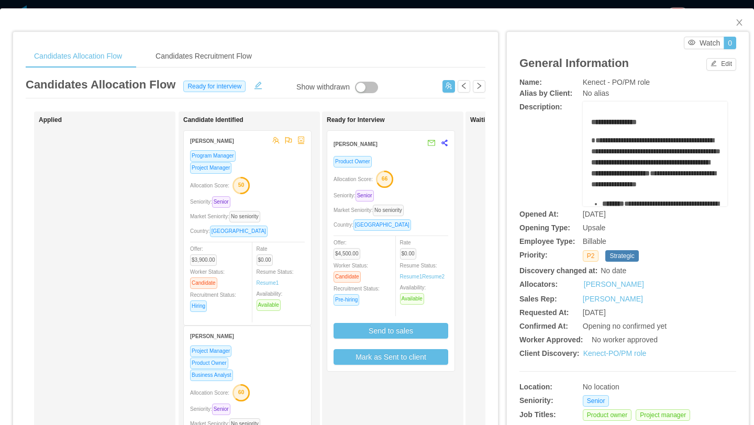
click at [434, 207] on div "Market Seniority: No seniority" at bounding box center [390, 210] width 115 height 12
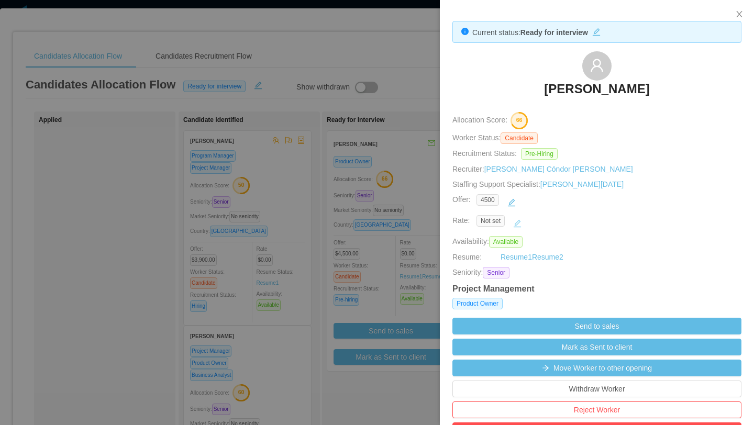
click at [519, 218] on button "button" at bounding box center [517, 223] width 17 height 17
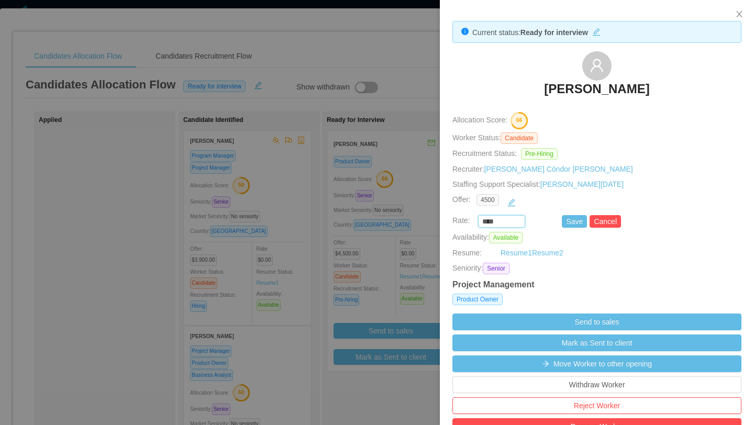
drag, startPoint x: 509, startPoint y: 221, endPoint x: 445, endPoint y: 221, distance: 63.3
click at [446, 221] on div "**** Save Cancel" at bounding box center [584, 221] width 289 height 13
type input "*******"
click at [567, 223] on button "Save" at bounding box center [574, 221] width 25 height 13
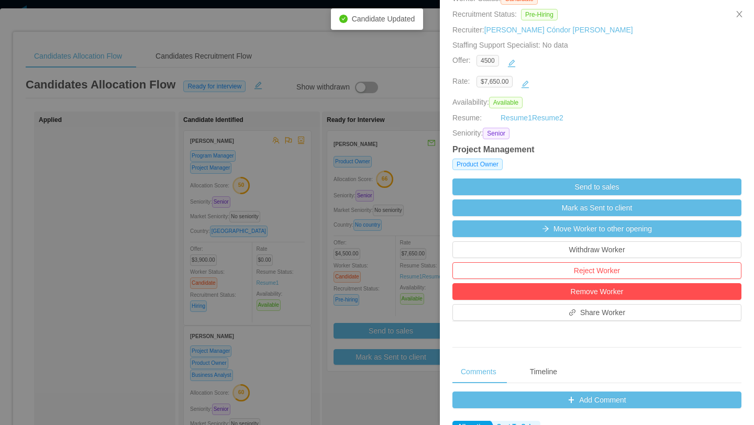
scroll to position [146, 0]
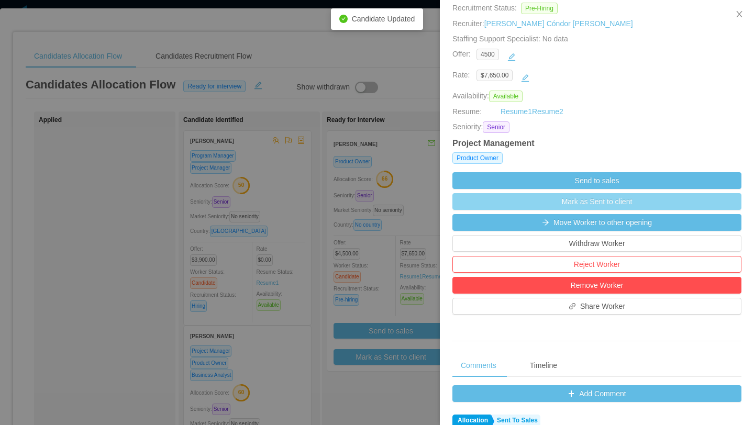
click at [605, 206] on button "Mark as Sent to client" at bounding box center [596, 201] width 289 height 17
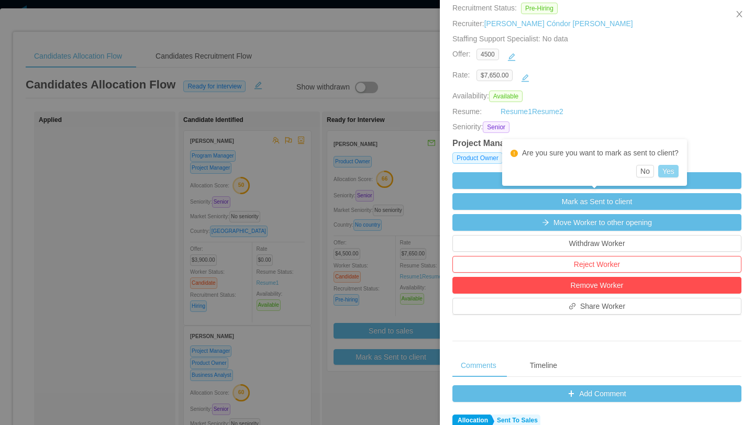
click at [675, 169] on button "Yes" at bounding box center [668, 171] width 20 height 13
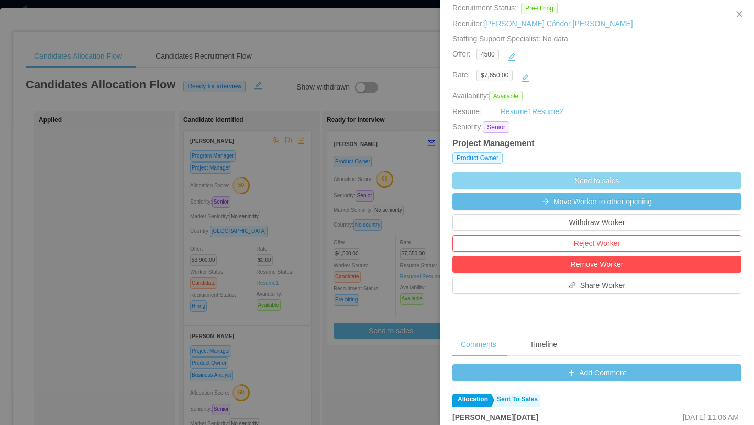
scroll to position [0, 0]
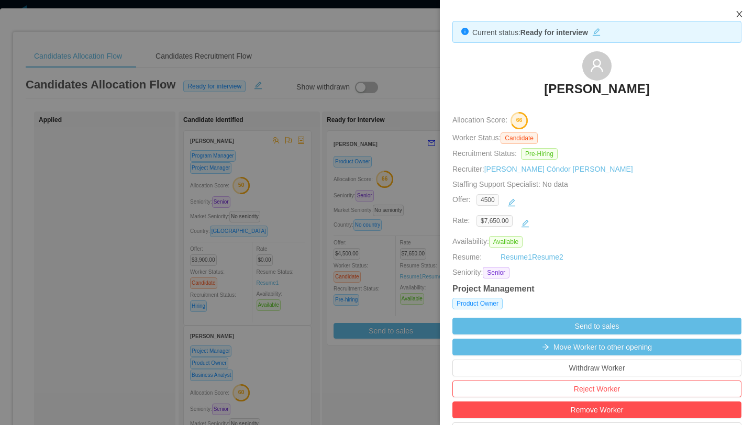
click at [740, 15] on icon "icon: close" at bounding box center [739, 14] width 6 height 6
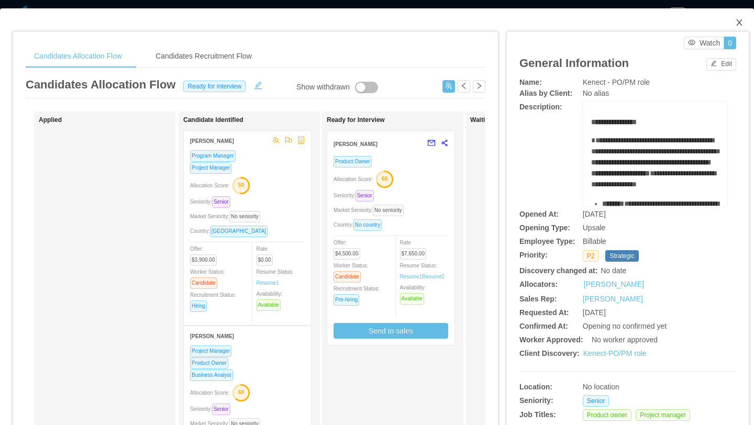
click at [735, 28] on span "Close" at bounding box center [738, 22] width 29 height 29
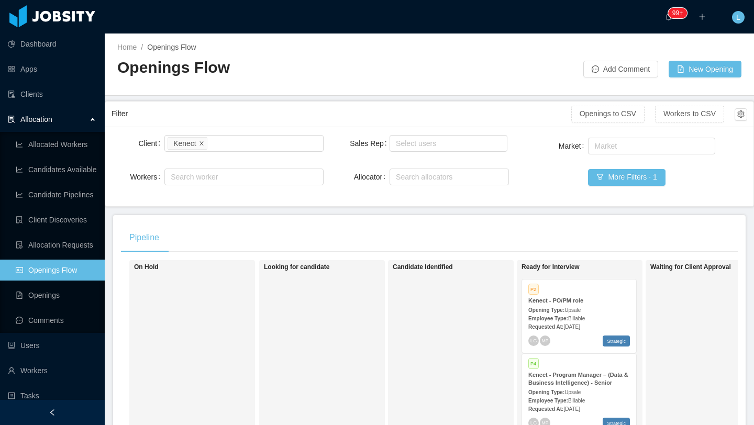
click at [200, 146] on icon "icon: close" at bounding box center [201, 143] width 5 height 6
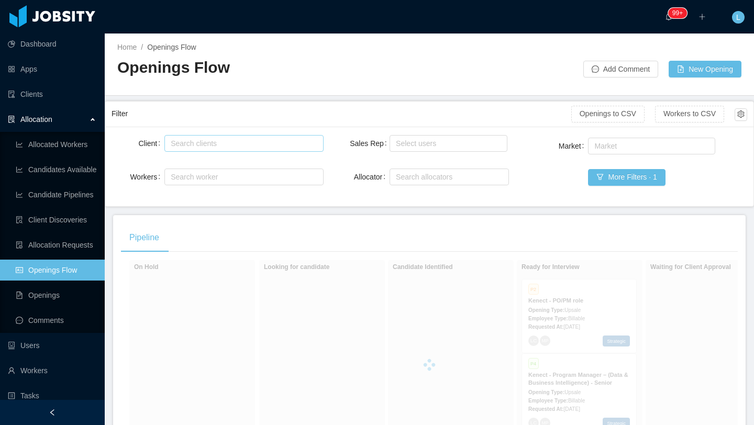
click at [200, 145] on div "Search clients" at bounding box center [241, 143] width 141 height 10
type input "****"
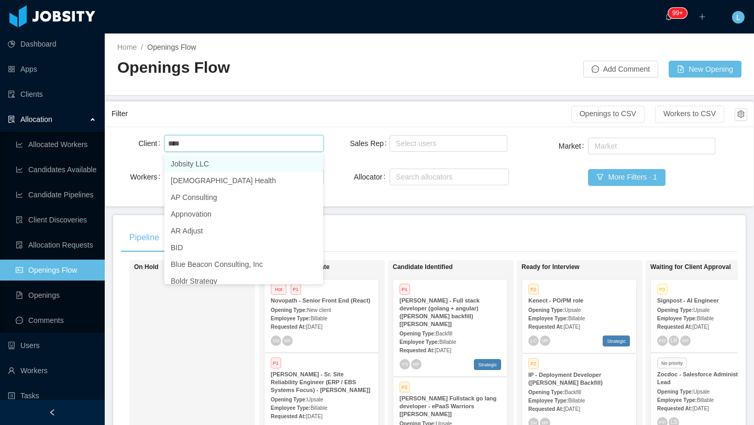
click at [265, 163] on li "Jobsity LLC" at bounding box center [243, 163] width 159 height 17
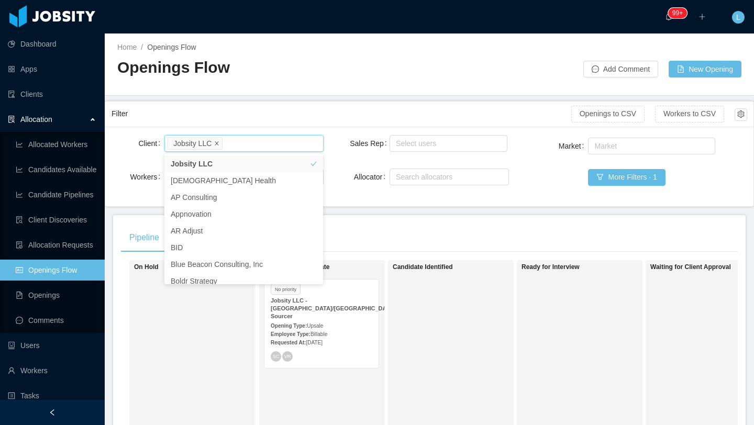
click at [219, 145] on icon "icon: close" at bounding box center [216, 142] width 5 height 5
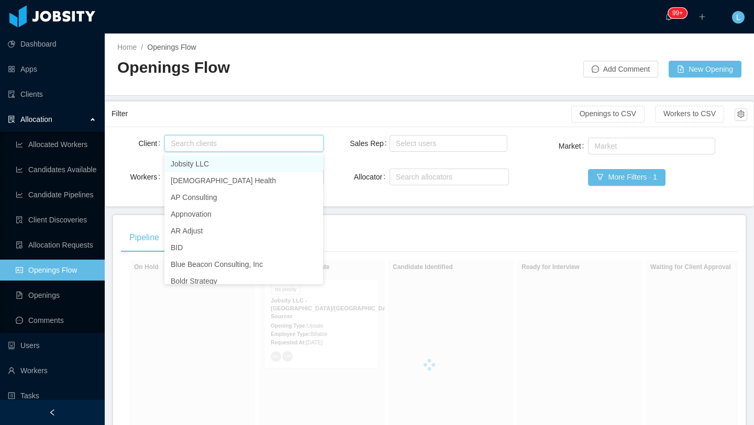
click at [219, 145] on div "Search clients" at bounding box center [241, 143] width 141 height 10
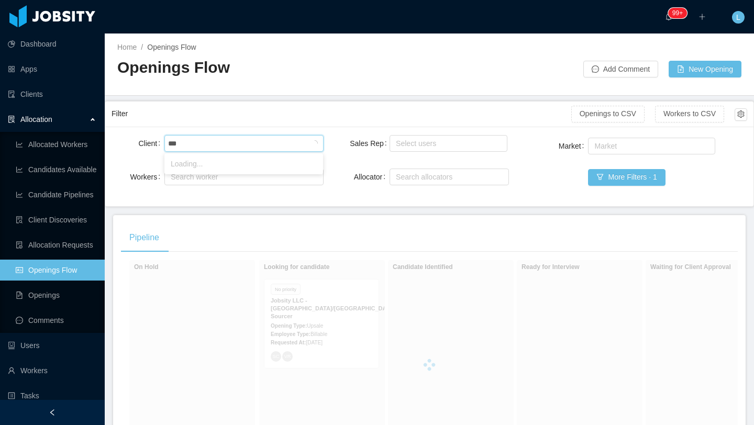
type input "****"
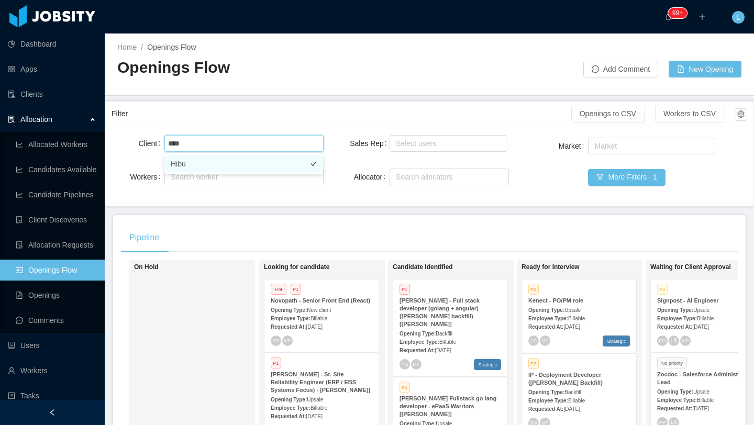
click at [238, 160] on li "Hibu" at bounding box center [243, 163] width 159 height 17
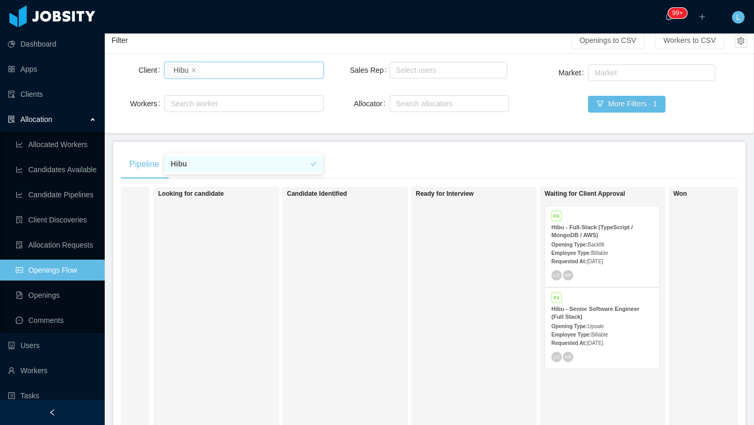
scroll to position [0, 120]
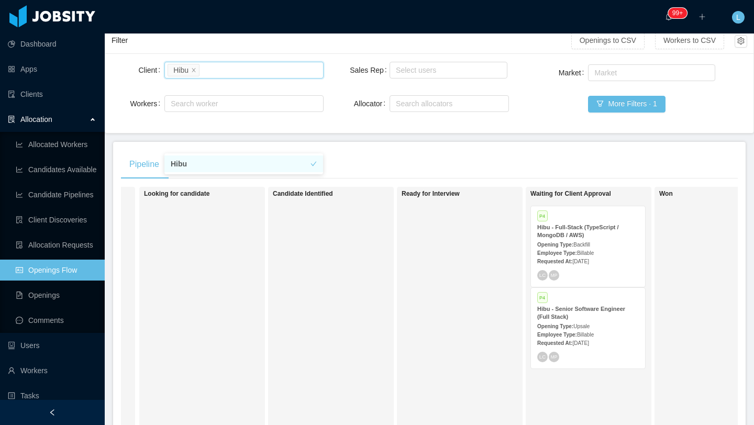
click at [588, 262] on span "[DATE]" at bounding box center [580, 262] width 16 height 6
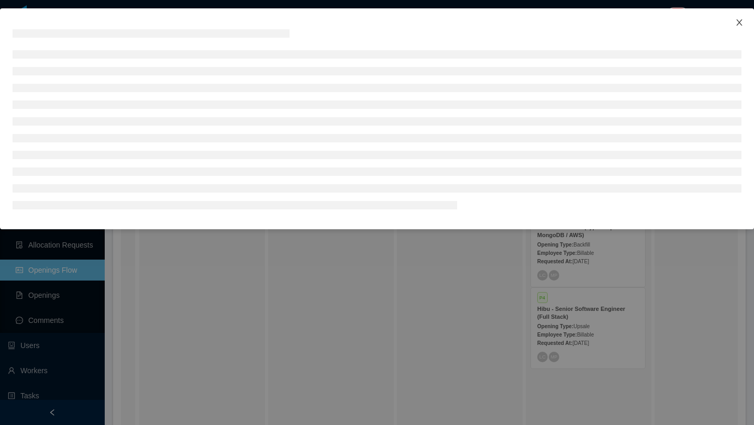
click at [742, 24] on icon "icon: close" at bounding box center [739, 22] width 8 height 8
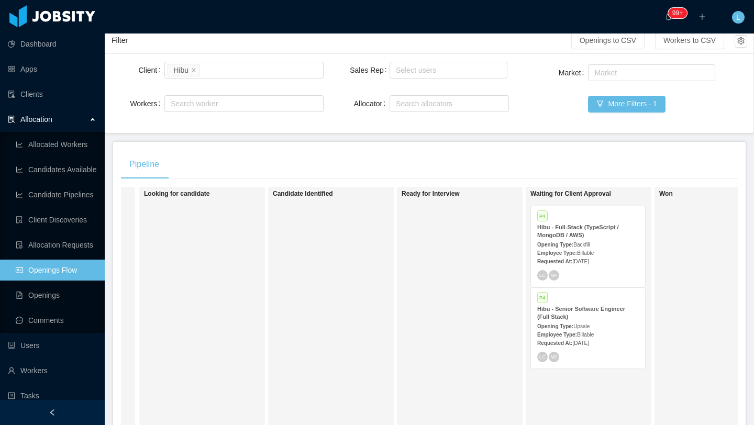
click at [607, 318] on div "Hibu - Senior Software Engineer (Full Stack)" at bounding box center [588, 313] width 102 height 16
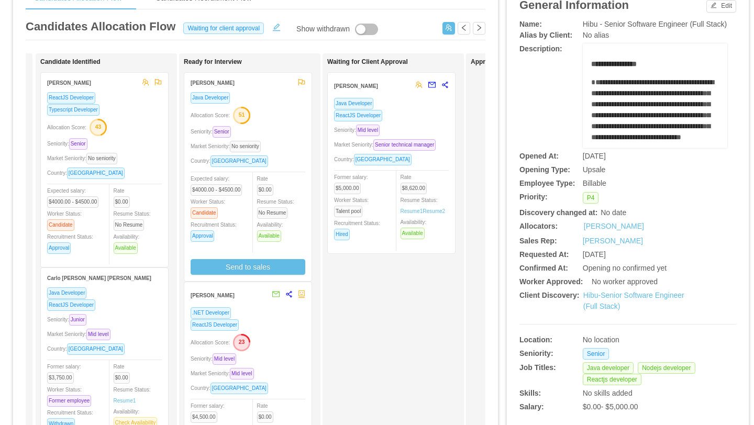
scroll to position [0, 142]
click at [426, 138] on div "Java Developer ReactJS Developer Seniority: Mid level Market Seniority: Senior …" at bounding box center [392, 172] width 115 height 150
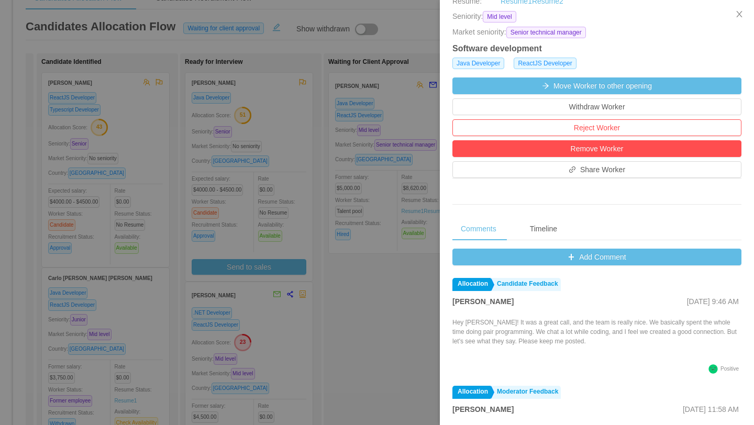
scroll to position [263, 0]
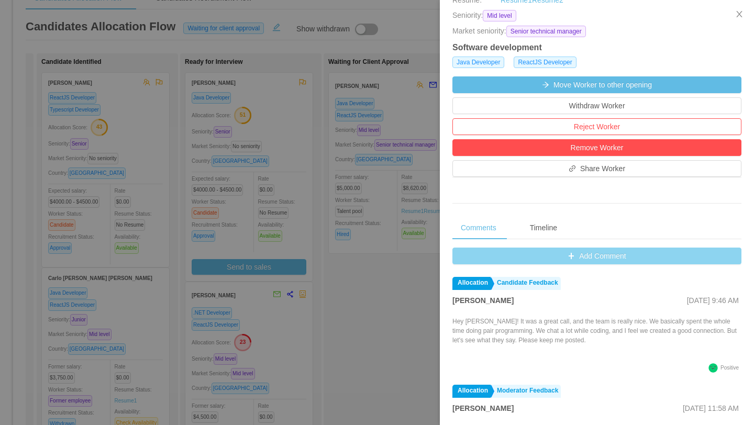
click at [573, 258] on button "Add Comment" at bounding box center [596, 256] width 289 height 17
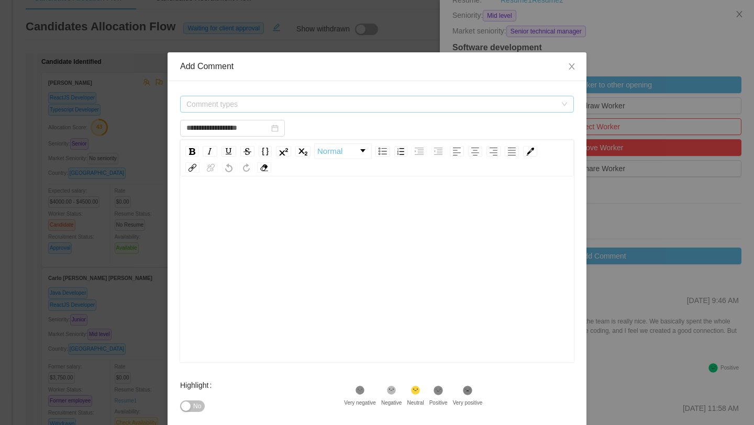
click at [218, 100] on span "Comment types" at bounding box center [371, 104] width 370 height 10
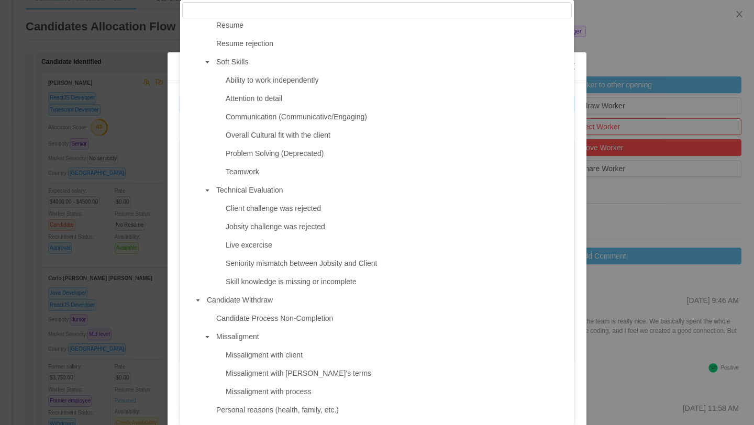
scroll to position [660, 0]
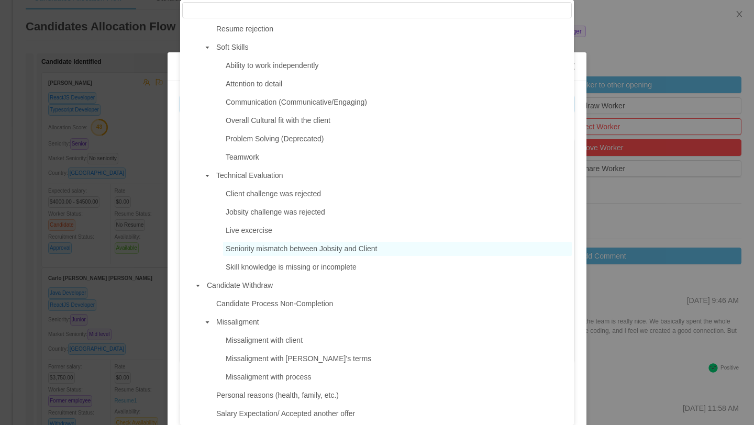
click at [337, 249] on span "Seniority mismatch between Jobsity and Client" at bounding box center [301, 248] width 151 height 8
type input "**********"
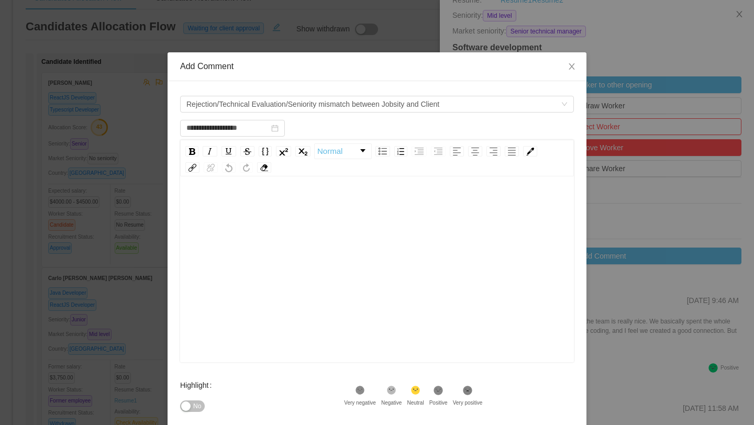
click at [306, 217] on div "rdw-editor" at bounding box center [376, 285] width 377 height 183
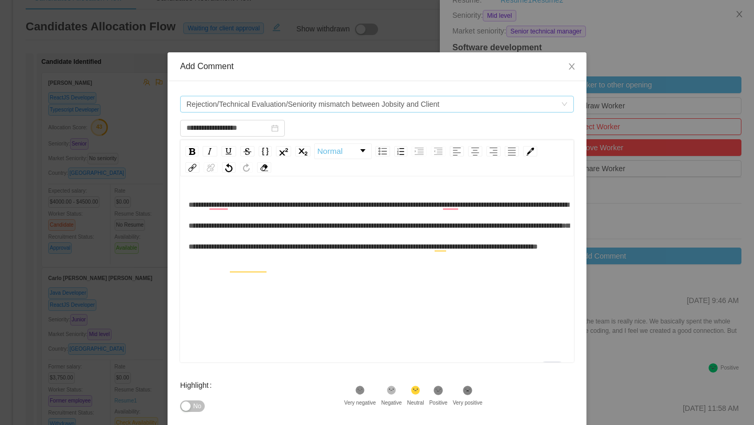
click at [309, 104] on span "Rejection/Technical Evaluation/Seniority mismatch between Jobsity and Client" at bounding box center [312, 104] width 253 height 16
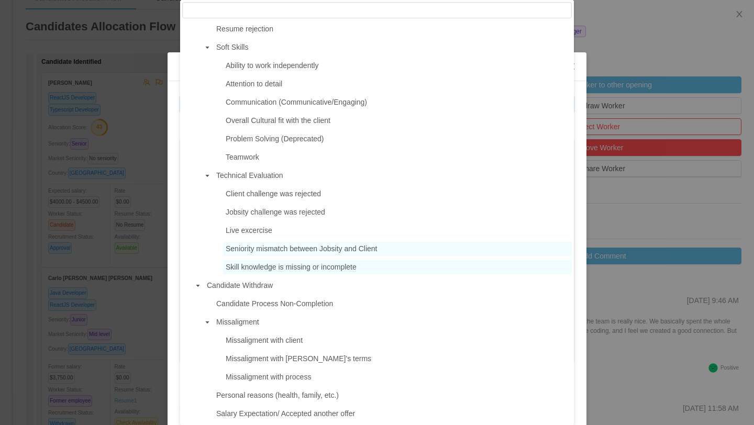
click at [313, 267] on span "Skill knowledge is missing or incomplete" at bounding box center [291, 267] width 131 height 8
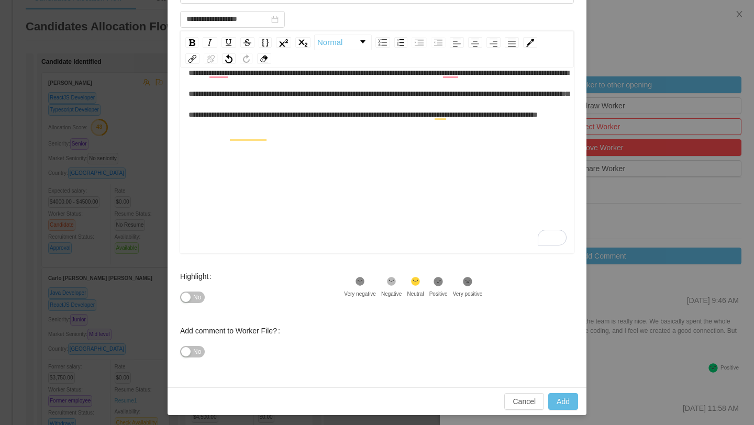
scroll to position [111, 0]
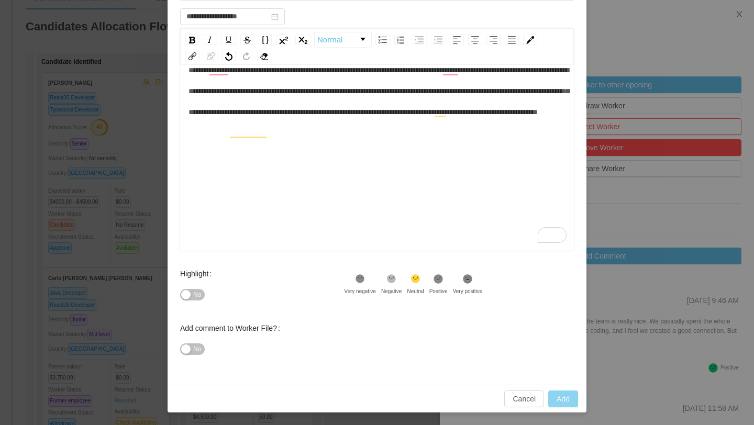
click at [566, 394] on button "Add" at bounding box center [563, 398] width 30 height 17
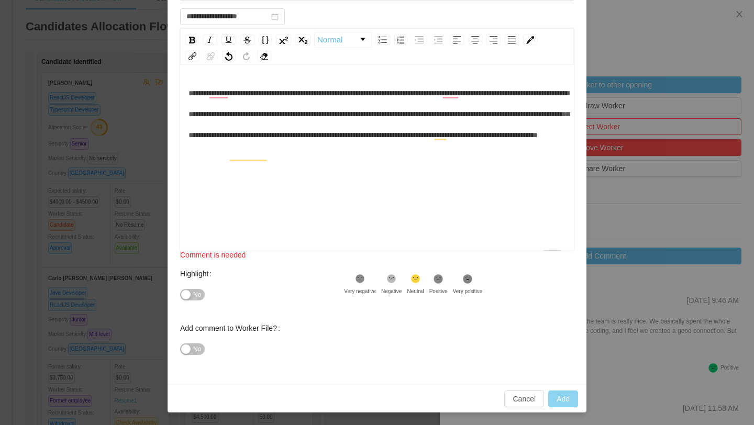
scroll to position [52, 0]
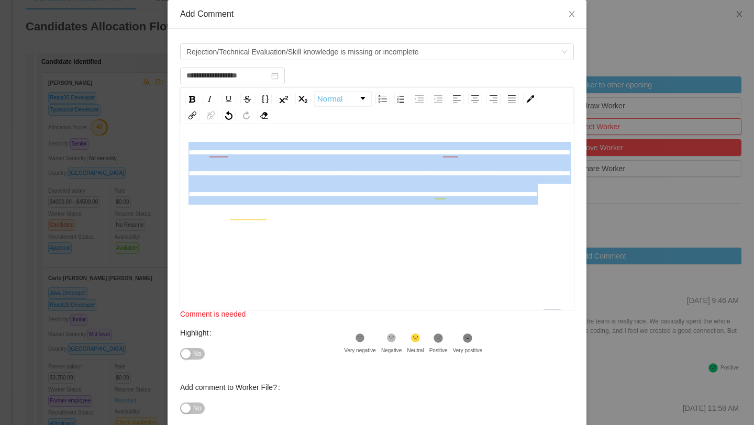
drag, startPoint x: 517, startPoint y: 217, endPoint x: 166, endPoint y: 144, distance: 358.7
click at [166, 144] on div "**********" at bounding box center [377, 212] width 754 height 425
copy span "**********"
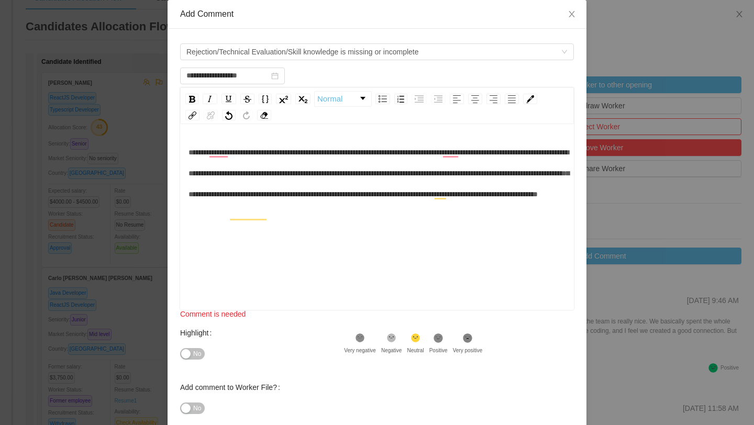
scroll to position [111, 0]
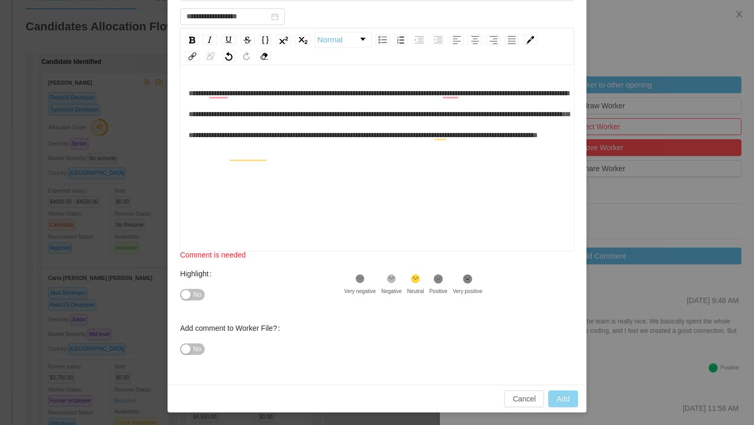
type input "**********"
click at [571, 400] on button "Add" at bounding box center [563, 398] width 30 height 17
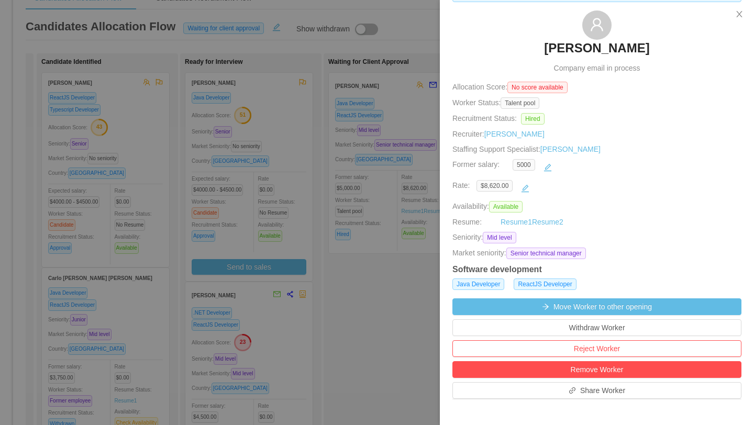
scroll to position [0, 0]
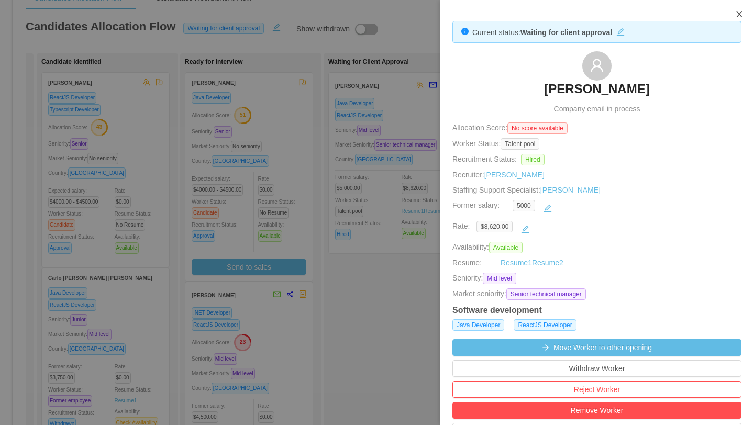
click at [738, 10] on icon "icon: close" at bounding box center [739, 14] width 8 height 8
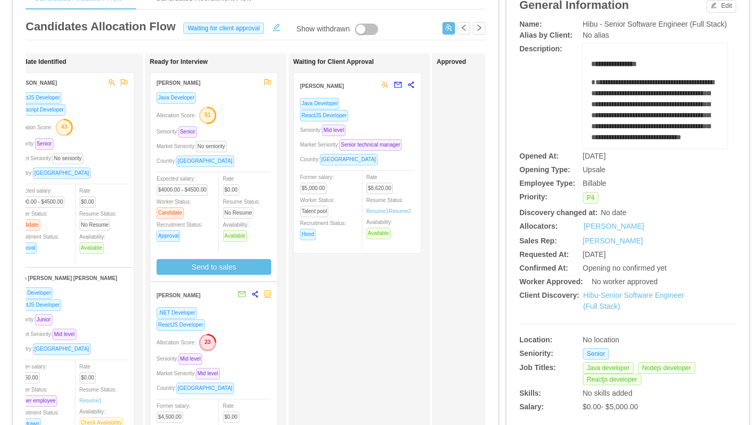
scroll to position [138, 0]
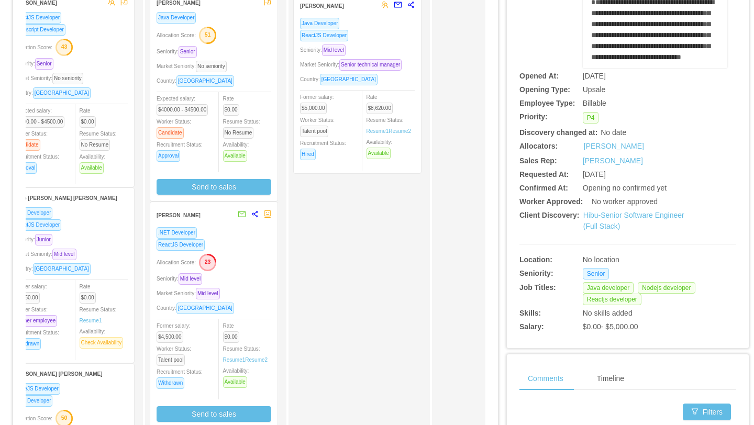
click at [263, 238] on div ".NET Developer" at bounding box center [214, 233] width 115 height 12
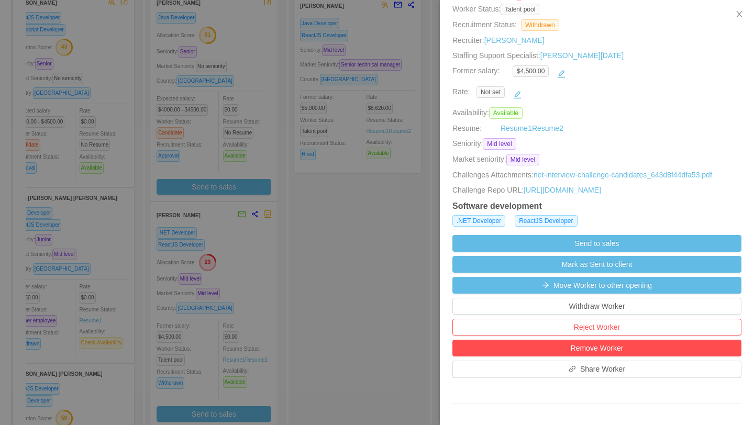
scroll to position [141, 0]
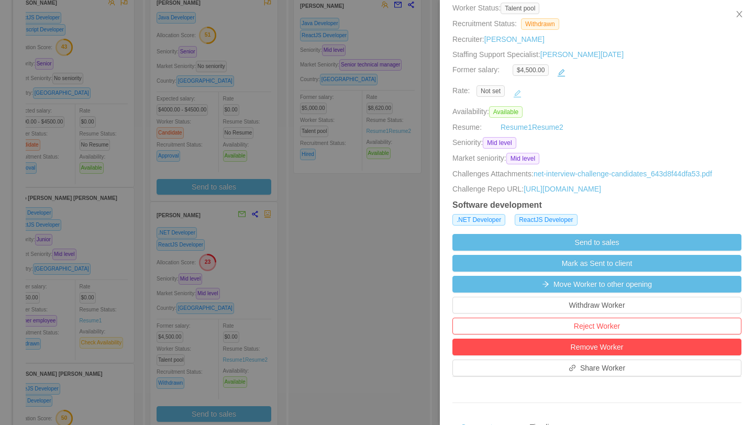
click at [519, 95] on button "button" at bounding box center [517, 93] width 17 height 17
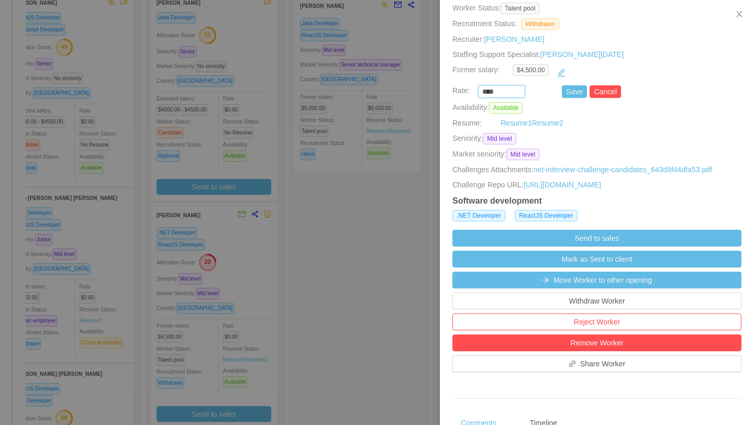
drag, startPoint x: 508, startPoint y: 92, endPoint x: 460, endPoint y: 92, distance: 48.2
click at [460, 92] on div "**** Save Cancel" at bounding box center [584, 91] width 289 height 13
type input "*******"
click at [570, 93] on button "Save" at bounding box center [574, 91] width 25 height 13
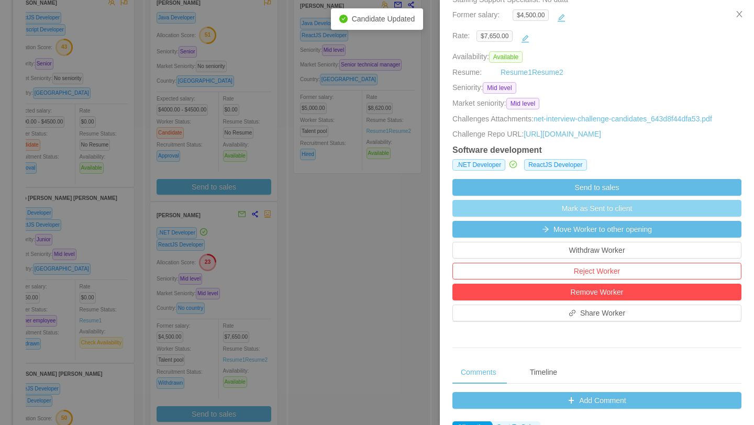
click at [609, 213] on button "Mark as Sent to client" at bounding box center [596, 208] width 289 height 17
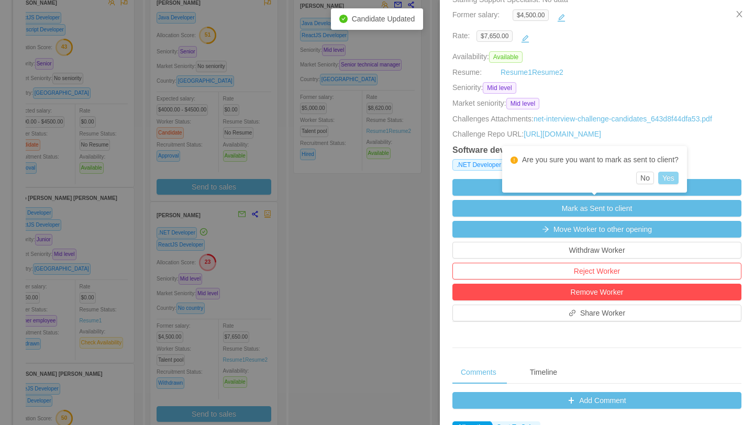
click at [676, 176] on button "Yes" at bounding box center [668, 178] width 20 height 13
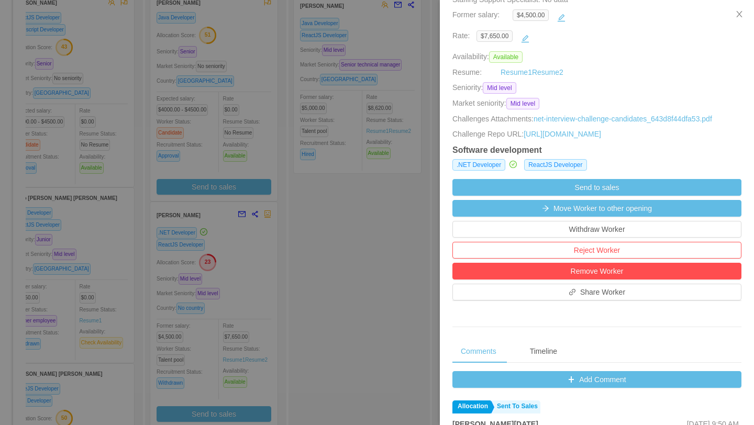
scroll to position [0, 0]
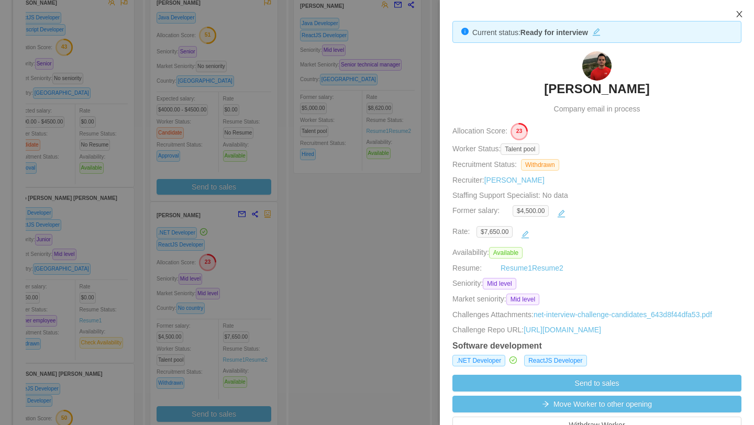
click at [738, 15] on icon "icon: close" at bounding box center [739, 14] width 6 height 6
